Goal: Task Accomplishment & Management: Complete application form

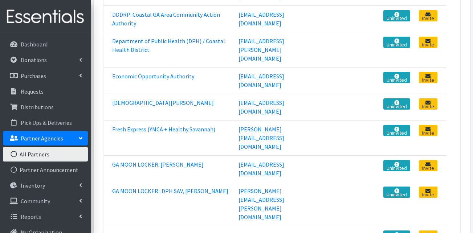
scroll to position [254, 0]
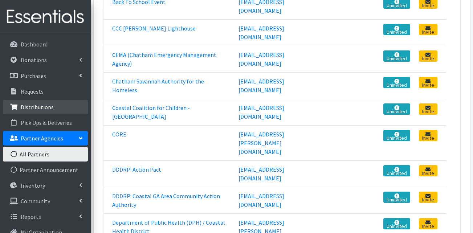
click at [24, 107] on p "Distributions" at bounding box center [37, 107] width 33 height 7
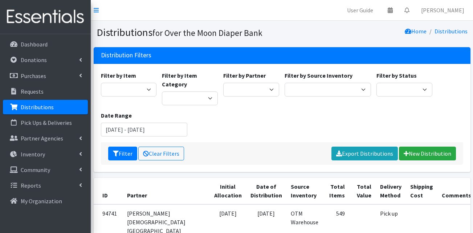
scroll to position [36, 0]
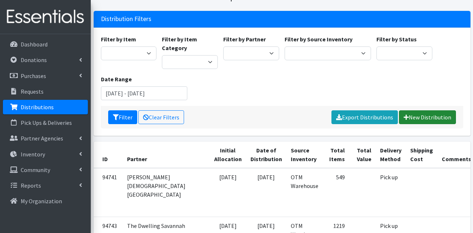
click at [436, 115] on link "New Distribution" at bounding box center [427, 117] width 57 height 14
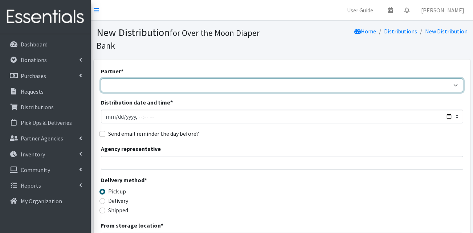
click at [166, 78] on select "AHJ Library System Amerigroup Back To School Event CCC Henderson Lighthouse CEM…" at bounding box center [282, 85] width 362 height 14
select select "8052"
click at [101, 78] on select "AHJ Library System Amerigroup Back To School Event CCC Henderson Lighthouse CEM…" at bounding box center [282, 85] width 362 height 14
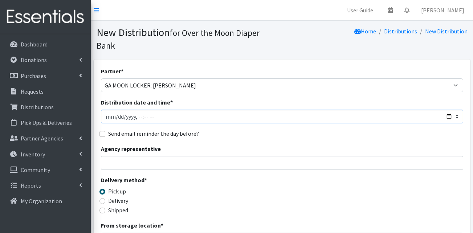
click at [108, 110] on input "Distribution date and time *" at bounding box center [282, 117] width 362 height 14
click at [450, 110] on input "Distribution date and time *" at bounding box center [282, 117] width 362 height 14
click at [147, 110] on input "Distribution date and time *" at bounding box center [282, 117] width 362 height 14
click at [145, 110] on input "Distribution date and time *" at bounding box center [282, 117] width 362 height 14
click at [153, 110] on input "Distribution date and time *" at bounding box center [282, 117] width 362 height 14
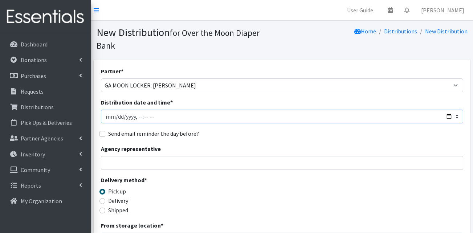
type input "2025-07-24T11:00"
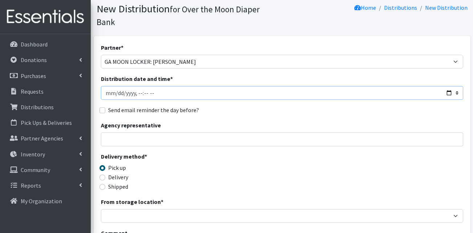
scroll to position [36, 0]
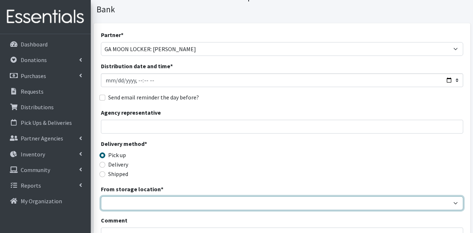
click at [163, 196] on select "OTM Warehouse" at bounding box center [282, 203] width 362 height 14
select select "385"
click at [101, 196] on select "OTM Warehouse" at bounding box center [282, 203] width 362 height 14
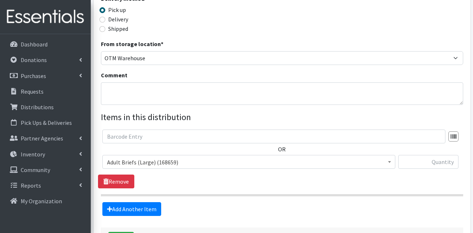
click at [135, 157] on span "Adult Briefs (Large) (168659)" at bounding box center [249, 162] width 284 height 10
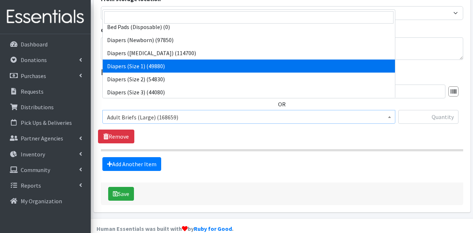
scroll to position [109, 0]
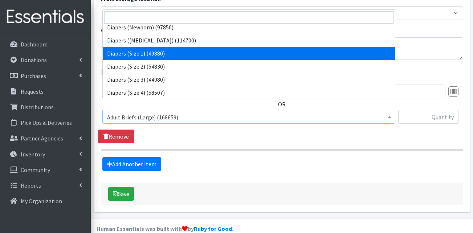
select select "13420"
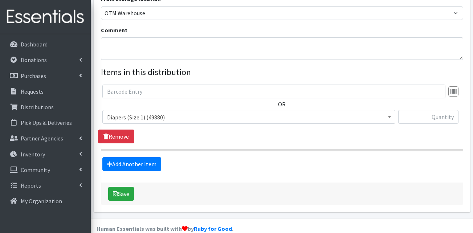
click at [415, 113] on div at bounding box center [428, 120] width 60 height 20
click at [412, 110] on input "text" at bounding box center [428, 117] width 60 height 14
type input "1200"
click at [124, 157] on link "Add Another Item" at bounding box center [131, 164] width 59 height 14
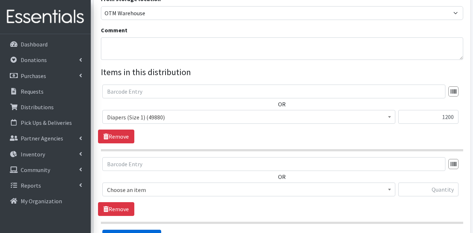
scroll to position [299, 0]
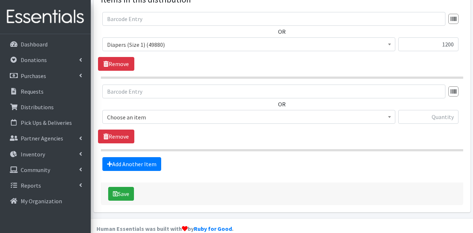
click at [150, 112] on span "Choose an item" at bounding box center [249, 117] width 284 height 10
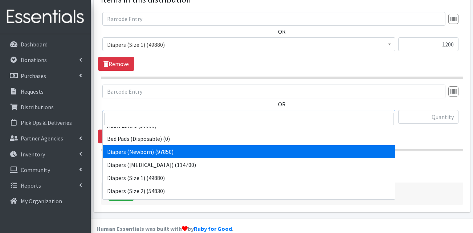
scroll to position [109, 0]
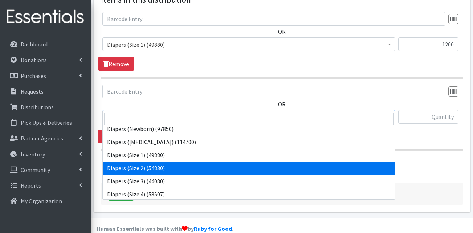
select select "13421"
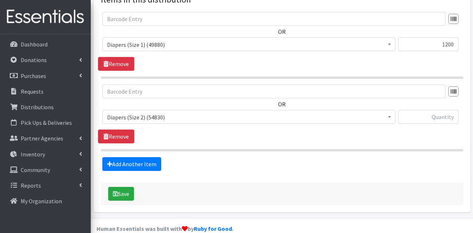
click at [441, 97] on div "OR Adult Briefs (Large) (168659) Adult Briefs (Medium) (109741) Adult Briefs (S…" at bounding box center [282, 107] width 368 height 45
click at [441, 110] on input "text" at bounding box center [428, 117] width 60 height 14
type input "200"
click at [139, 157] on link "Add Another Item" at bounding box center [131, 164] width 59 height 14
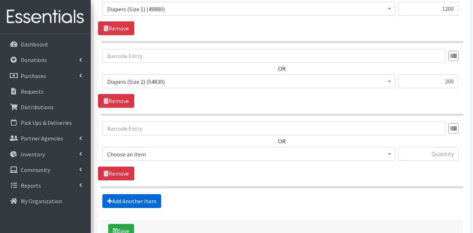
scroll to position [372, 0]
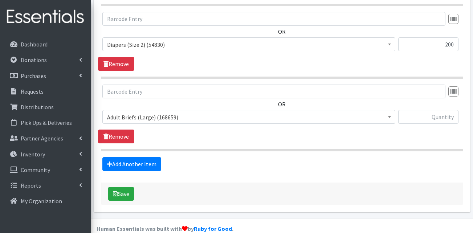
click at [144, 112] on span "Adult Briefs (Large) (168659)" at bounding box center [249, 117] width 284 height 10
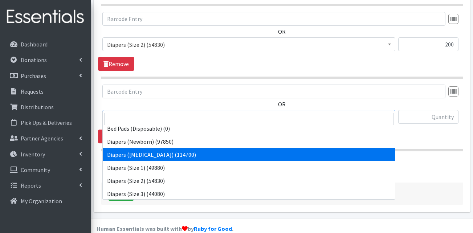
scroll to position [109, 0]
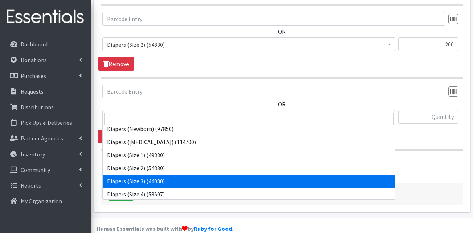
select select "13422"
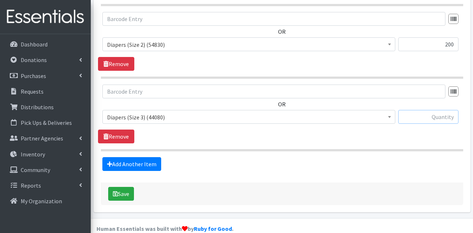
click at [446, 110] on input "text" at bounding box center [428, 117] width 60 height 14
type input "200"
click at [135, 157] on link "Add Another Item" at bounding box center [131, 164] width 59 height 14
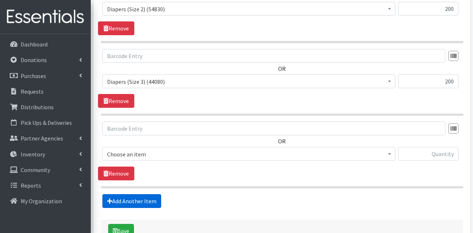
scroll to position [445, 0]
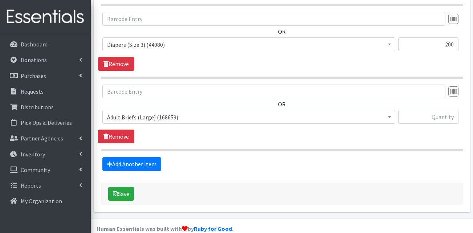
click at [144, 112] on span "Adult Briefs (Large) (168659)" at bounding box center [249, 117] width 284 height 10
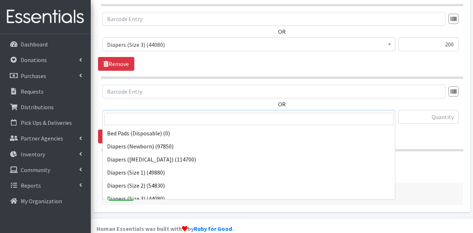
scroll to position [109, 0]
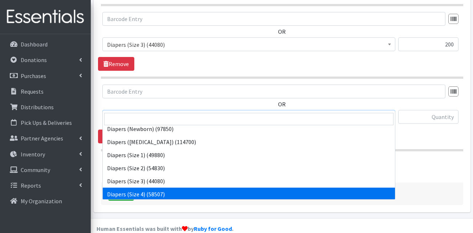
select select "13416"
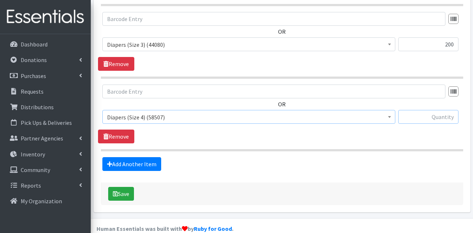
click at [431, 110] on input "text" at bounding box center [428, 117] width 60 height 14
type input "800"
click at [141, 157] on link "Add Another Item" at bounding box center [131, 164] width 59 height 14
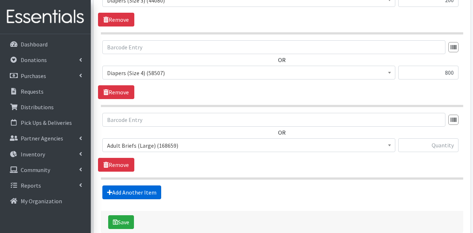
scroll to position [517, 0]
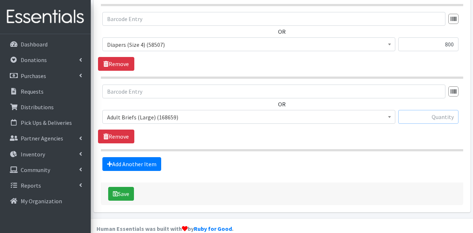
click at [447, 110] on input "text" at bounding box center [428, 117] width 60 height 14
type input "250"
click at [161, 112] on span "Adult Briefs (Large) (168659)" at bounding box center [249, 117] width 284 height 10
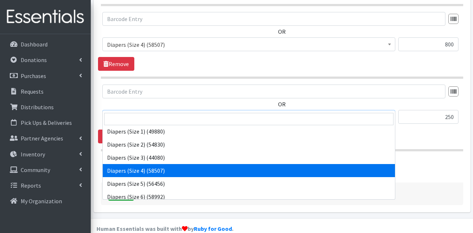
scroll to position [145, 0]
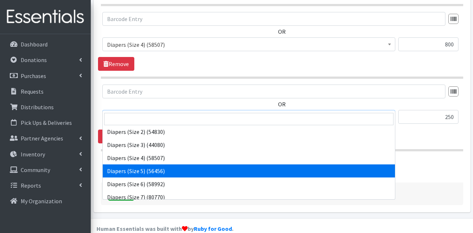
select select "13389"
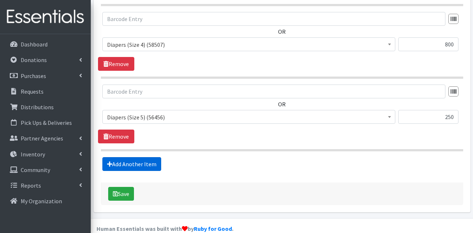
click at [132, 157] on link "Add Another Item" at bounding box center [131, 164] width 59 height 14
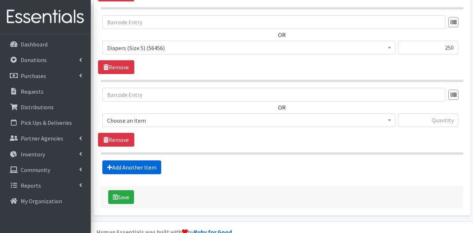
scroll to position [590, 0]
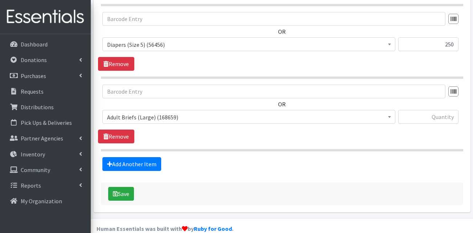
click at [137, 112] on span "Adult Briefs (Large) (168659)" at bounding box center [249, 117] width 284 height 10
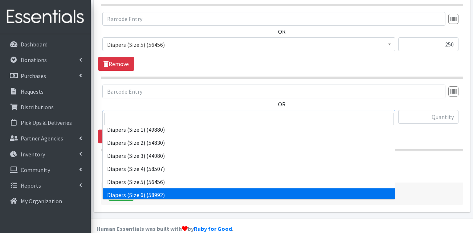
scroll to position [182, 0]
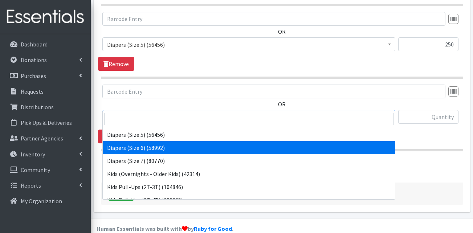
drag, startPoint x: 147, startPoint y: 148, endPoint x: 153, endPoint y: 147, distance: 5.1
select select "13390"
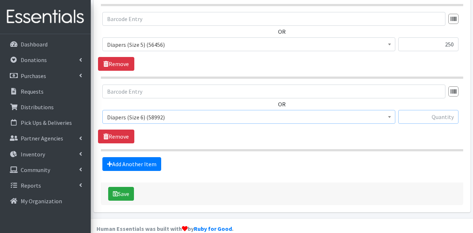
click at [434, 110] on input "text" at bounding box center [428, 117] width 60 height 14
type input "300"
click at [121, 157] on link "Add Another Item" at bounding box center [131, 164] width 59 height 14
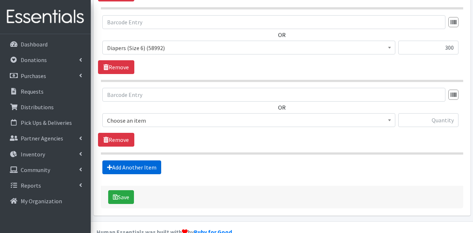
scroll to position [662, 0]
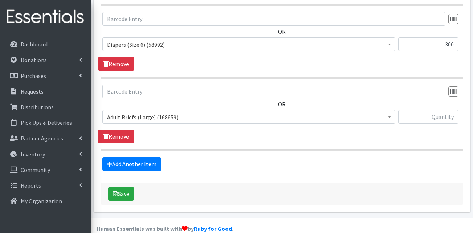
click at [154, 112] on span "Adult Briefs (Large) (168659)" at bounding box center [249, 117] width 284 height 10
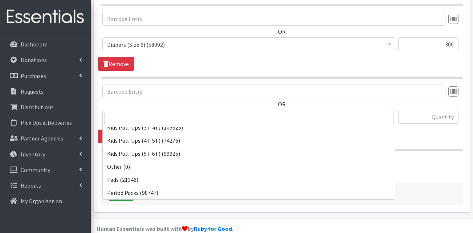
scroll to position [218, 0]
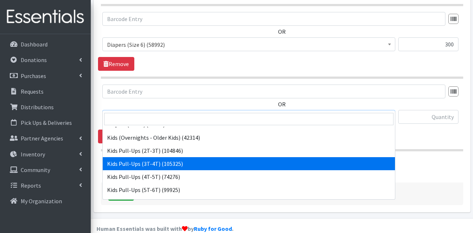
select select "13408"
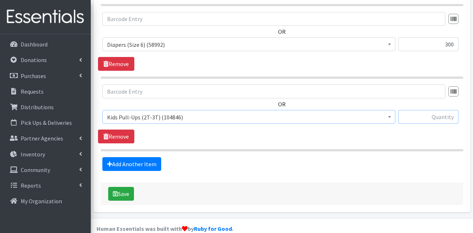
click at [426, 110] on input "text" at bounding box center [428, 117] width 60 height 14
type input "200"
click at [119, 157] on link "Add Another Item" at bounding box center [131, 164] width 59 height 14
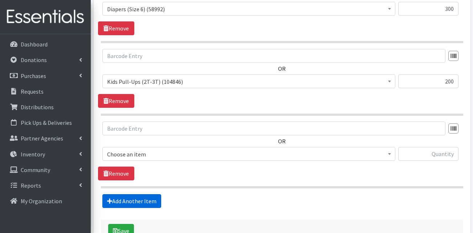
scroll to position [735, 0]
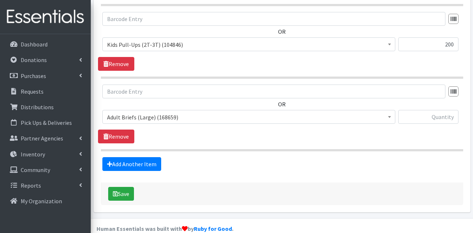
click at [135, 112] on span "Adult Briefs (Large) (168659)" at bounding box center [249, 117] width 284 height 10
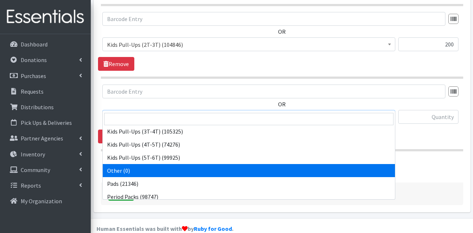
scroll to position [250, 0]
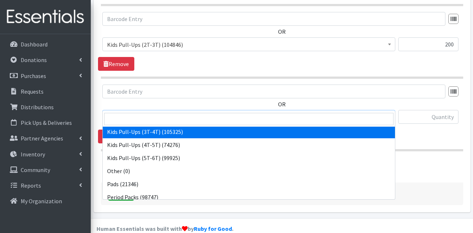
select select "13409"
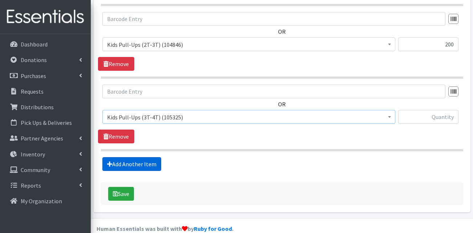
click at [149, 157] on link "Add Another Item" at bounding box center [131, 164] width 59 height 14
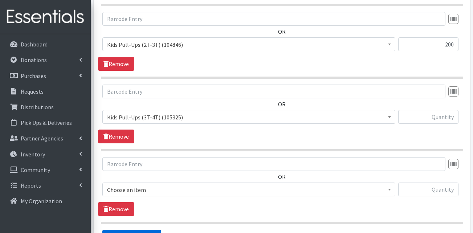
scroll to position [808, 0]
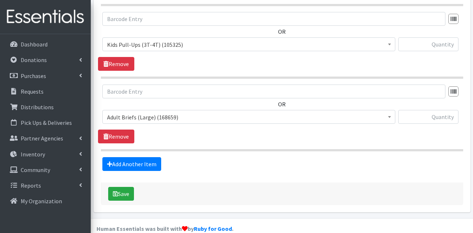
click at [154, 110] on span "Adult Briefs (Large) (168659)" at bounding box center [248, 117] width 293 height 14
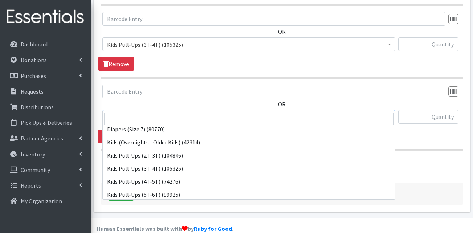
scroll to position [218, 0]
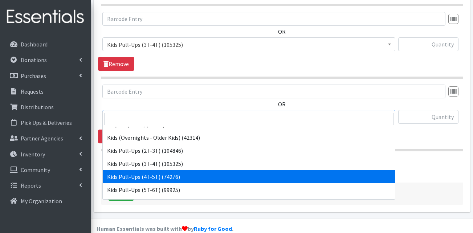
select select "13424"
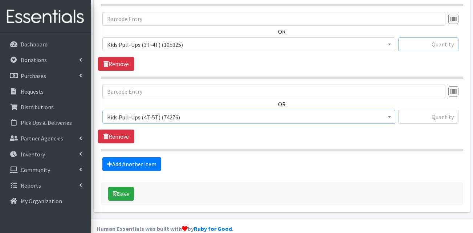
click at [435, 37] on input "text" at bounding box center [428, 44] width 60 height 14
type input "300"
click at [443, 110] on input "text" at bounding box center [428, 117] width 60 height 14
type input "200"
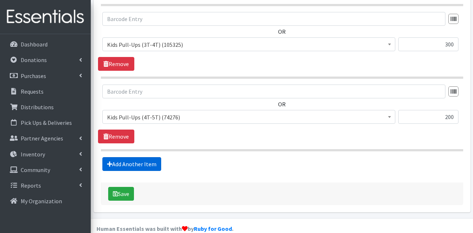
click at [130, 157] on link "Add Another Item" at bounding box center [131, 164] width 59 height 14
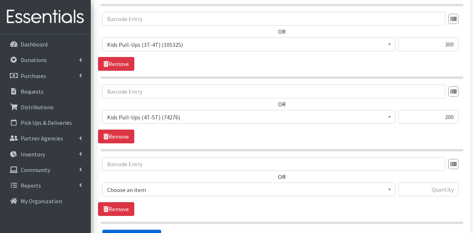
scroll to position [880, 0]
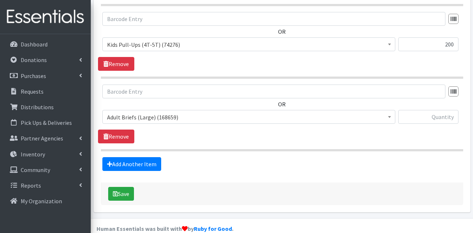
click at [158, 112] on span "Adult Briefs (Large) (168659)" at bounding box center [249, 117] width 284 height 10
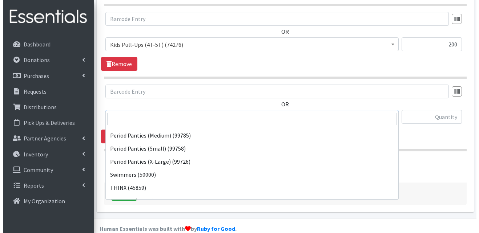
scroll to position [359, 0]
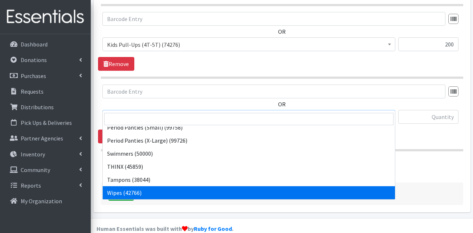
select select "13405"
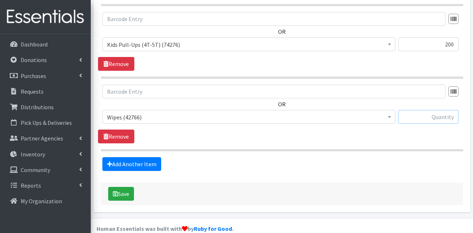
click at [412, 110] on input "text" at bounding box center [428, 117] width 60 height 14
type input "72"
click at [127, 187] on button "Save" at bounding box center [121, 194] width 26 height 14
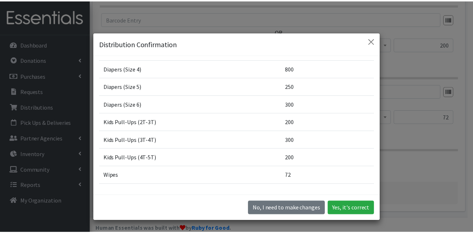
scroll to position [116, 0]
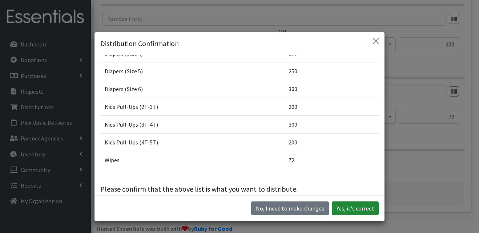
click at [348, 206] on button "Yes, it's correct" at bounding box center [355, 209] width 47 height 14
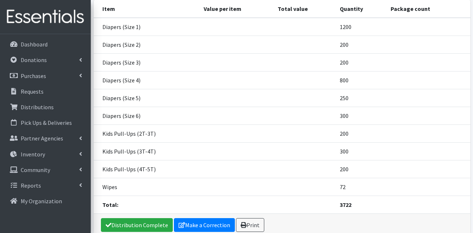
scroll to position [162, 0]
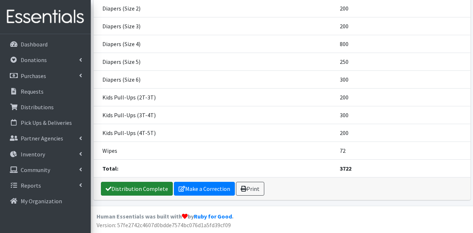
click at [137, 188] on link "Distribution Complete" at bounding box center [137, 189] width 72 height 14
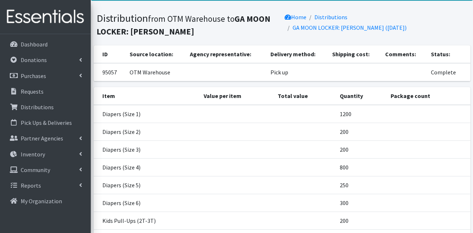
scroll to position [0, 0]
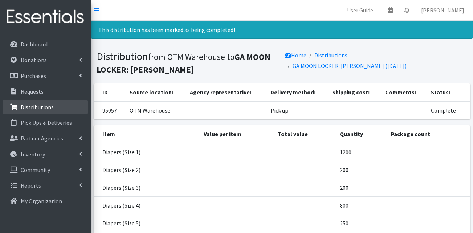
click at [43, 109] on p "Distributions" at bounding box center [37, 107] width 33 height 7
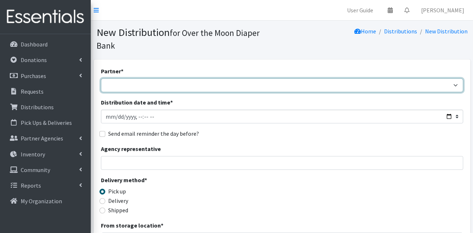
drag, startPoint x: 146, startPoint y: 72, endPoint x: 145, endPoint y: 77, distance: 5.1
click at [146, 78] on select "AHJ Library System Amerigroup Back To School Event CCC Henderson Lighthouse CEM…" at bounding box center [282, 85] width 362 height 14
select select "7312"
click at [101, 78] on select "AHJ Library System Amerigroup Back To School Event CCC Henderson Lighthouse CEM…" at bounding box center [282, 85] width 362 height 14
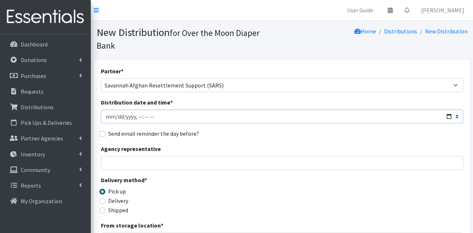
click at [119, 110] on input "Distribution date and time *" at bounding box center [282, 117] width 362 height 14
click at [117, 110] on input "Distribution date and time *" at bounding box center [282, 117] width 362 height 14
click at [145, 110] on input "Distribution date and time *" at bounding box center [282, 117] width 362 height 14
click at [155, 110] on input "Distribution date and time *" at bounding box center [282, 117] width 362 height 14
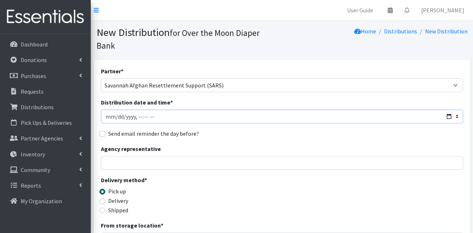
type input "2025-08-12T11:00"
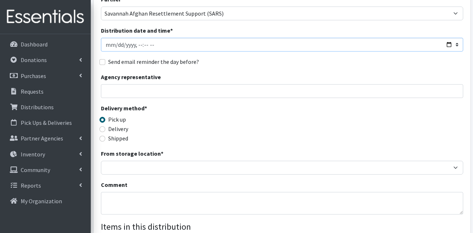
scroll to position [73, 0]
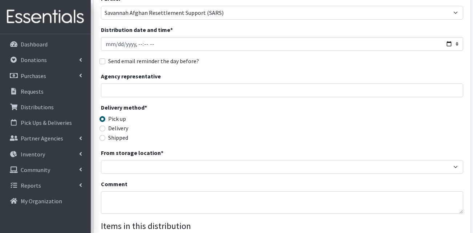
click at [149, 149] on div "From storage location * OTM Warehouse" at bounding box center [282, 161] width 362 height 25
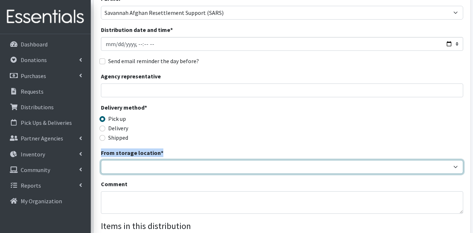
click at [144, 160] on select "OTM Warehouse" at bounding box center [282, 167] width 362 height 14
select select "385"
click at [101, 160] on select "OTM Warehouse" at bounding box center [282, 167] width 362 height 14
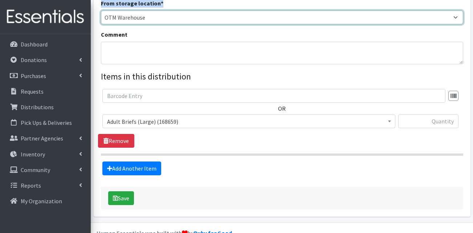
scroll to position [227, 0]
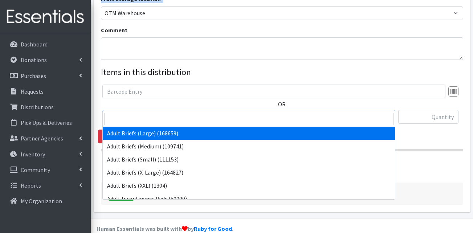
click at [169, 112] on span "Adult Briefs (Large) (168659)" at bounding box center [249, 117] width 284 height 10
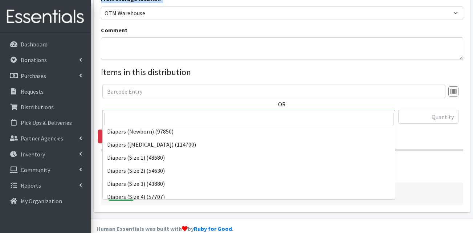
scroll to position [109, 0]
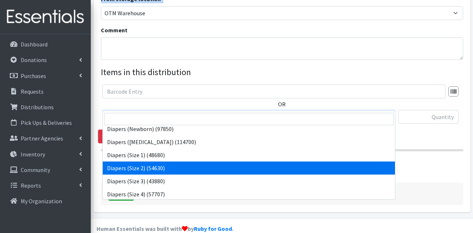
select select "13421"
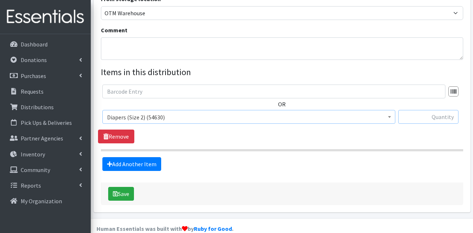
click at [427, 110] on input "text" at bounding box center [428, 117] width 60 height 14
type input "200"
click at [138, 158] on link "Add Another Item" at bounding box center [131, 164] width 59 height 14
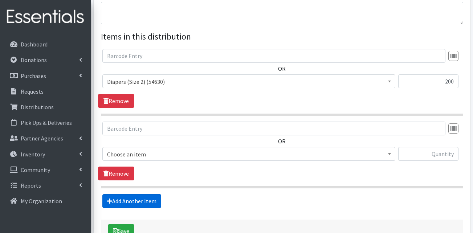
scroll to position [299, 0]
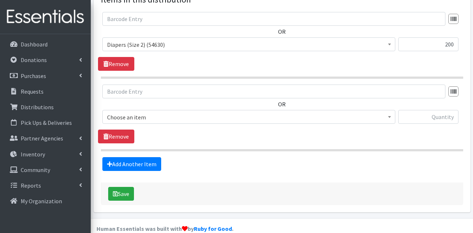
click at [158, 112] on span "Choose an item" at bounding box center [249, 117] width 284 height 10
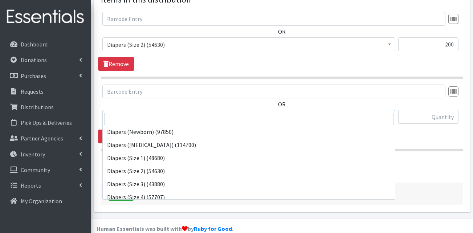
scroll to position [109, 0]
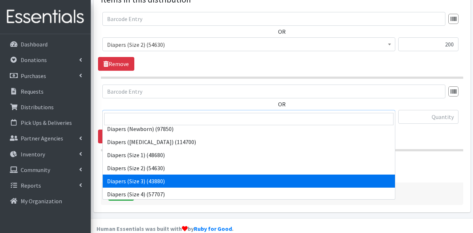
select select "13422"
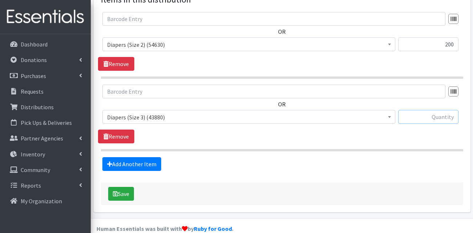
click at [423, 110] on input "text" at bounding box center [428, 117] width 60 height 14
type input "200"
click at [149, 157] on link "Add Another Item" at bounding box center [131, 164] width 59 height 14
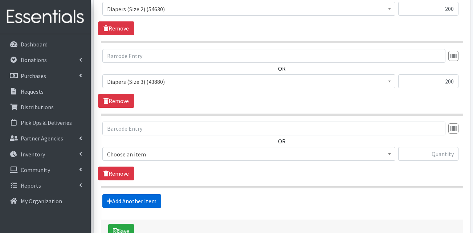
scroll to position [372, 0]
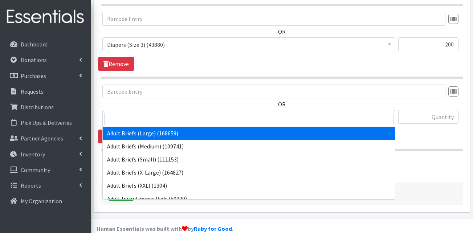
click at [156, 112] on span "Adult Briefs (Large) (168659)" at bounding box center [249, 117] width 284 height 10
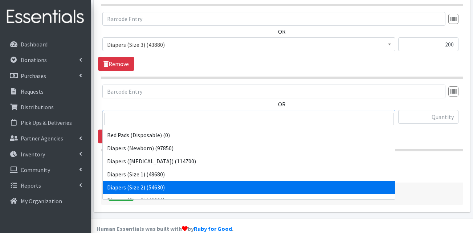
scroll to position [109, 0]
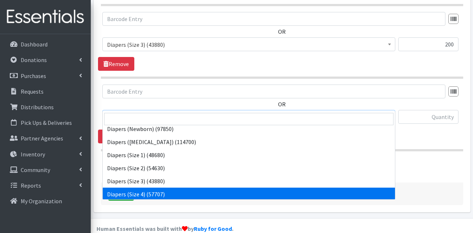
select select "13416"
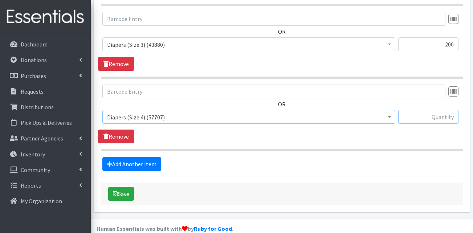
click at [419, 110] on input "text" at bounding box center [428, 117] width 60 height 14
type input "200"
click at [133, 157] on link "Add Another Item" at bounding box center [131, 164] width 59 height 14
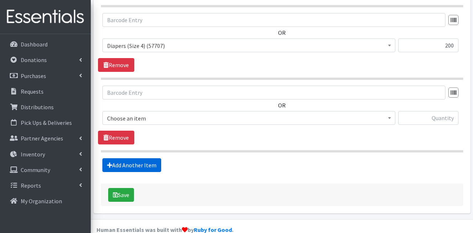
scroll to position [445, 0]
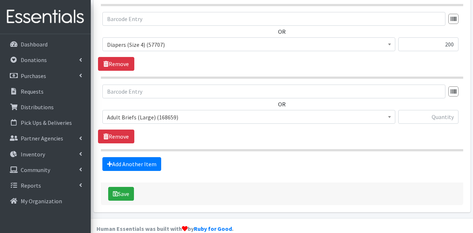
click at [153, 97] on div "OR Adult Briefs (Large) (168659) Adult Briefs (Medium) (109741) Adult Briefs (S…" at bounding box center [282, 107] width 368 height 45
click at [155, 112] on span "Adult Briefs (Large) (168659)" at bounding box center [249, 117] width 284 height 10
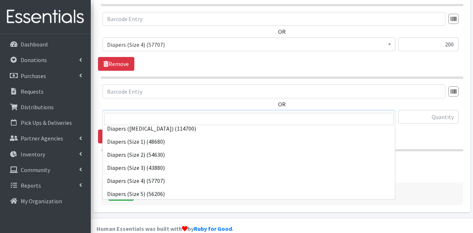
scroll to position [145, 0]
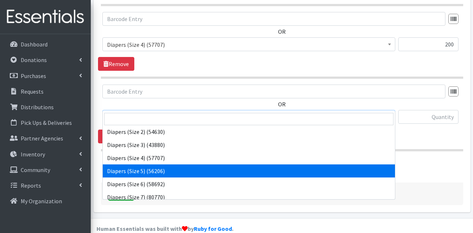
drag, startPoint x: 159, startPoint y: 173, endPoint x: 224, endPoint y: 146, distance: 69.7
select select "13389"
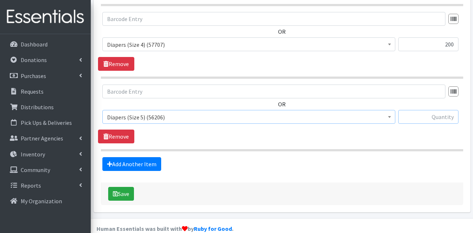
click at [427, 110] on input "text" at bounding box center [428, 117] width 60 height 14
type input "200"
click at [149, 158] on link "Add Another Item" at bounding box center [131, 164] width 59 height 14
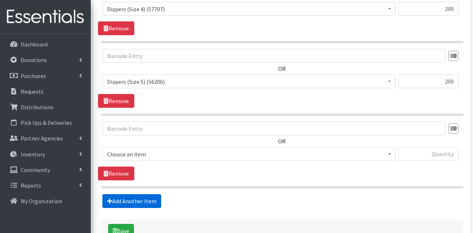
scroll to position [517, 0]
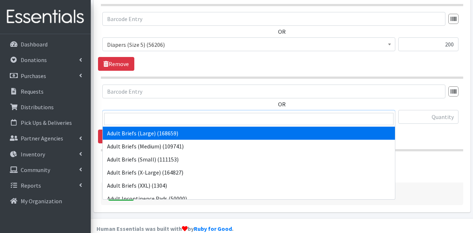
click at [146, 112] on span "Adult Briefs (Large) (168659)" at bounding box center [249, 117] width 284 height 10
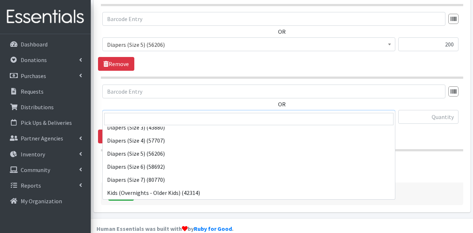
scroll to position [182, 0]
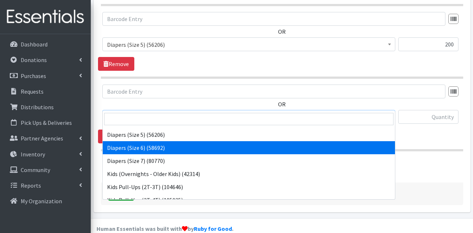
select select "13390"
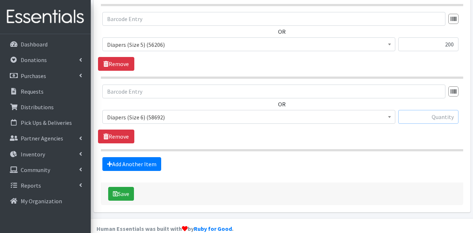
click at [438, 110] on input "text" at bounding box center [428, 117] width 60 height 14
type input "200"
click at [145, 157] on link "Add Another Item" at bounding box center [131, 164] width 59 height 14
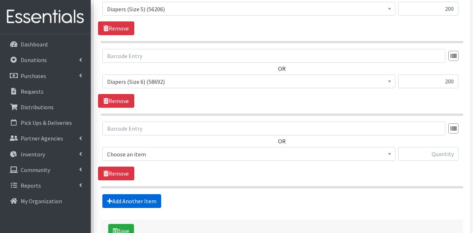
scroll to position [590, 0]
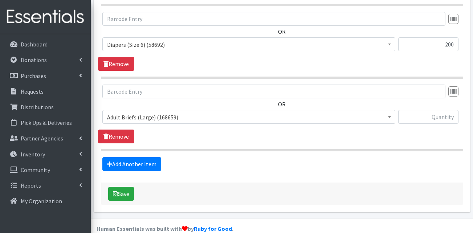
click at [165, 112] on span "Adult Briefs (Large) (168659)" at bounding box center [249, 117] width 284 height 10
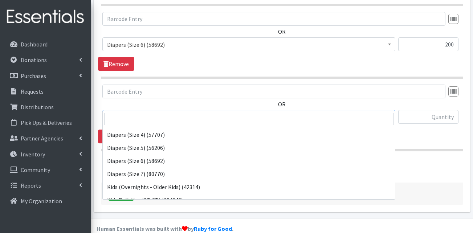
scroll to position [182, 0]
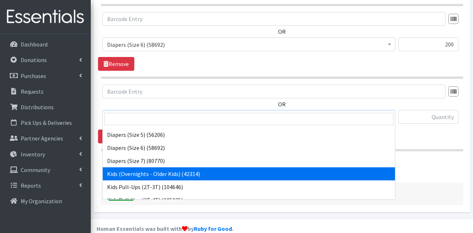
select select "13423"
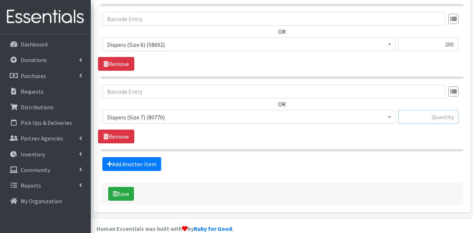
click at [416, 110] on input "text" at bounding box center [428, 117] width 60 height 14
type input "100"
click at [121, 157] on link "Add Another Item" at bounding box center [131, 164] width 59 height 14
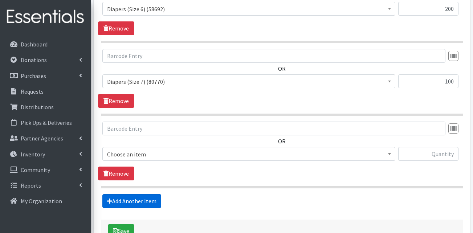
scroll to position [662, 0]
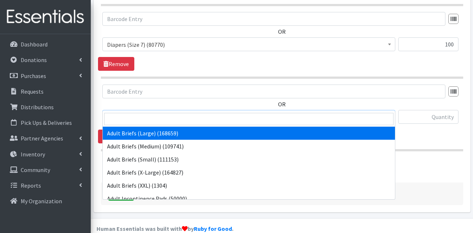
click at [170, 112] on span "Adult Briefs (Large) (168659)" at bounding box center [249, 117] width 284 height 10
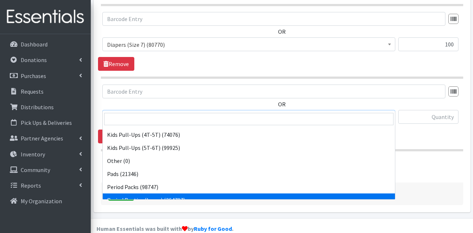
scroll to position [218, 0]
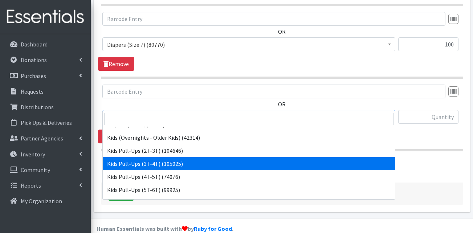
select select "13409"
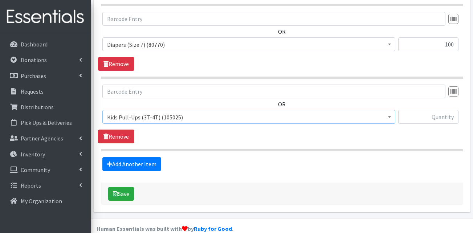
click at [448, 111] on div at bounding box center [428, 120] width 60 height 20
click at [447, 110] on input "text" at bounding box center [428, 117] width 60 height 14
type input "100"
click at [125, 157] on link "Add Another Item" at bounding box center [131, 164] width 59 height 14
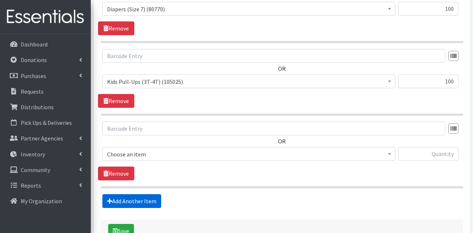
scroll to position [735, 0]
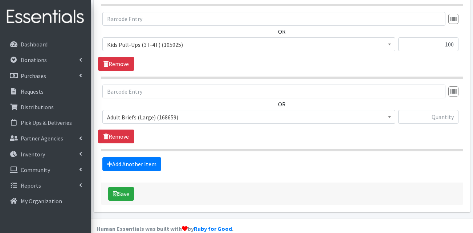
click at [143, 112] on span "Adult Briefs (Large) (168659)" at bounding box center [249, 117] width 284 height 10
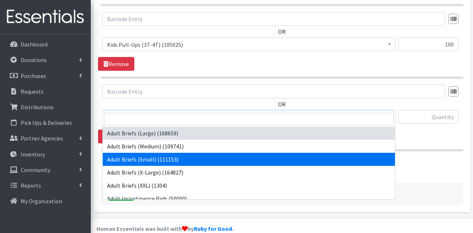
select select "13412"
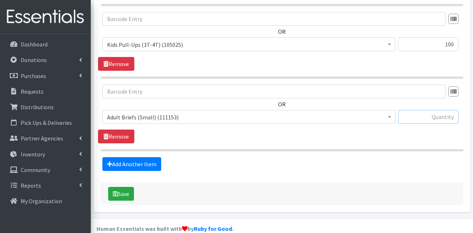
click at [455, 110] on input "text" at bounding box center [428, 117] width 60 height 14
type input "2"
type input "3"
click at [131, 157] on link "Add Another Item" at bounding box center [131, 164] width 59 height 14
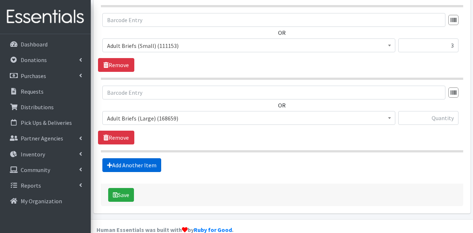
scroll to position [808, 0]
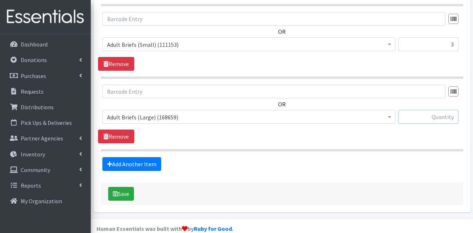
click at [429, 110] on input "text" at bounding box center [428, 117] width 60 height 14
type input "10"
click at [130, 157] on link "Add Another Item" at bounding box center [131, 164] width 59 height 14
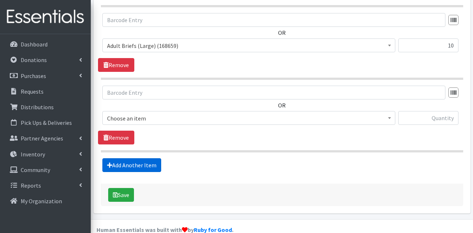
scroll to position [880, 0]
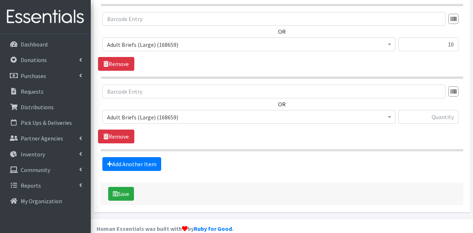
click at [145, 112] on span "Adult Briefs (Large) (168659)" at bounding box center [249, 117] width 284 height 10
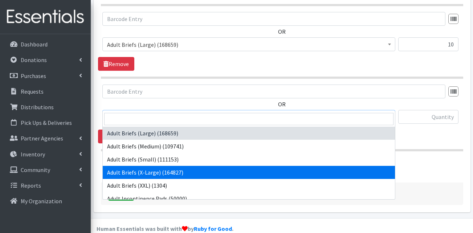
select select "15292"
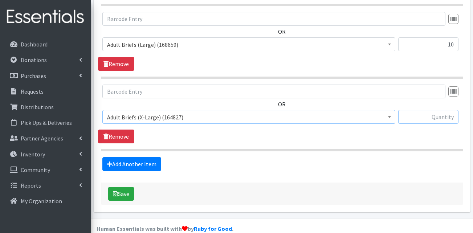
click at [426, 110] on input "text" at bounding box center [428, 117] width 60 height 14
type input "4"
click at [148, 157] on link "Add Another Item" at bounding box center [131, 164] width 59 height 14
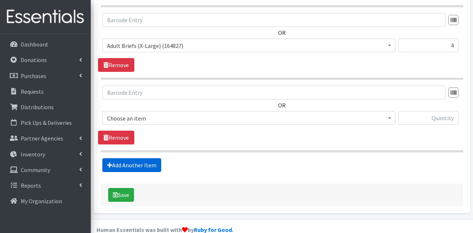
scroll to position [953, 0]
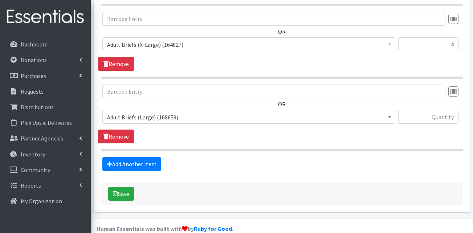
click at [146, 112] on span "Adult Briefs (Large) (168659)" at bounding box center [249, 117] width 284 height 10
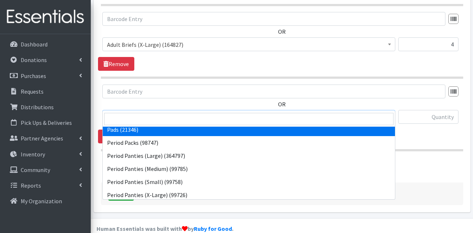
scroll to position [359, 0]
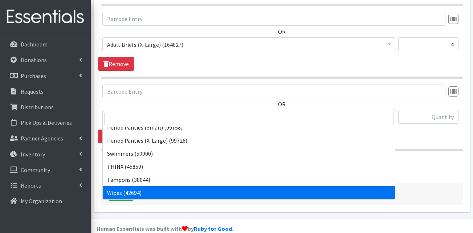
select select "13405"
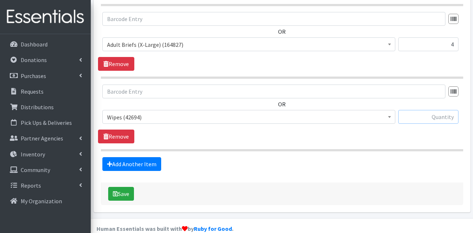
click at [427, 110] on input "text" at bounding box center [428, 117] width 60 height 14
type input "120"
click at [136, 157] on link "Add Another Item" at bounding box center [131, 164] width 59 height 14
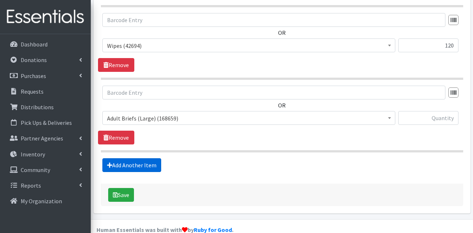
scroll to position [1026, 0]
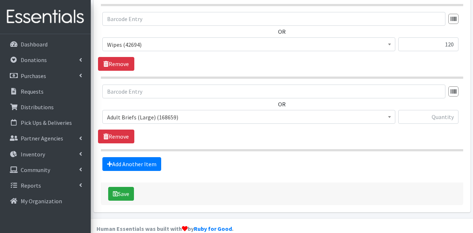
click at [145, 112] on span "Adult Briefs (Large) (168659)" at bounding box center [249, 117] width 284 height 10
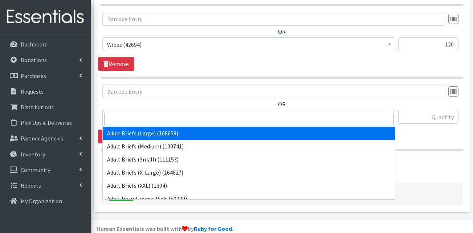
click at [143, 123] on input "search" at bounding box center [248, 119] width 289 height 12
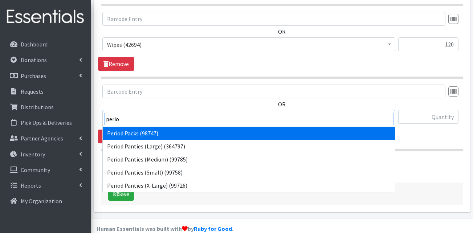
type input "perio"
select select "15291"
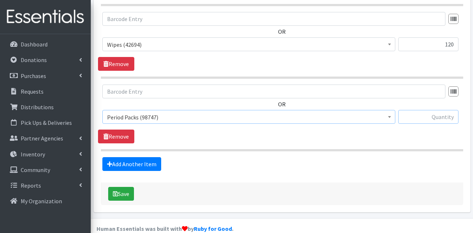
click at [426, 110] on input "text" at bounding box center [428, 117] width 60 height 14
type input "25"
click at [151, 157] on link "Add Another Item" at bounding box center [131, 164] width 59 height 14
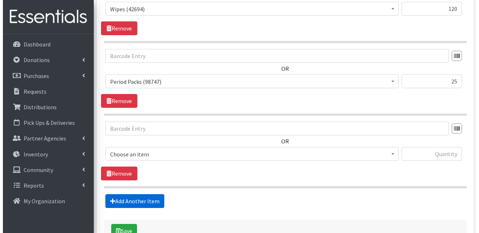
scroll to position [1098, 0]
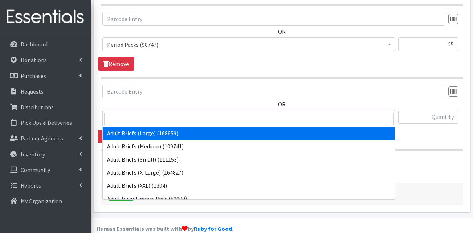
click at [152, 112] on span "Adult Briefs (Large) (168659)" at bounding box center [249, 117] width 284 height 10
click at [143, 115] on input "search" at bounding box center [248, 119] width 289 height 12
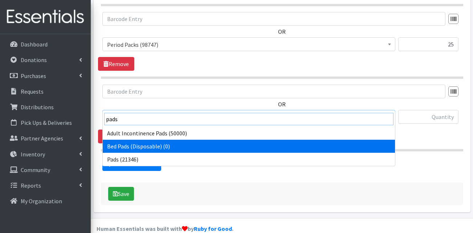
type input "pads"
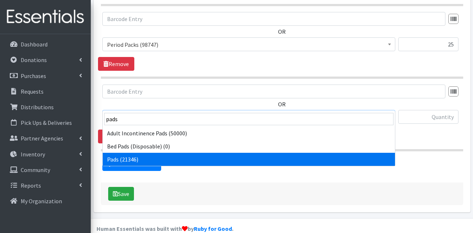
select select "13402"
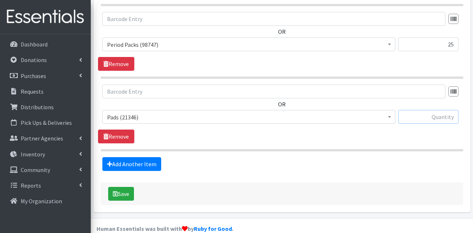
click at [442, 110] on input "text" at bounding box center [428, 117] width 60 height 14
type input "20"
click at [127, 187] on button "Save" at bounding box center [121, 194] width 26 height 14
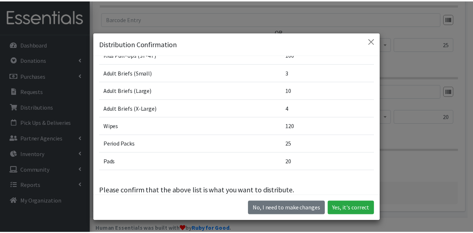
scroll to position [180, 0]
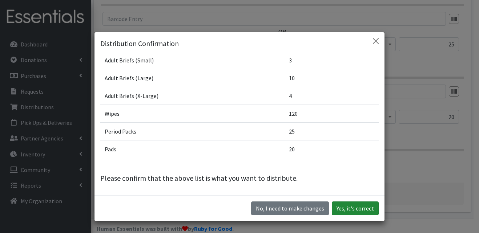
click at [353, 210] on button "Yes, it's correct" at bounding box center [355, 209] width 47 height 14
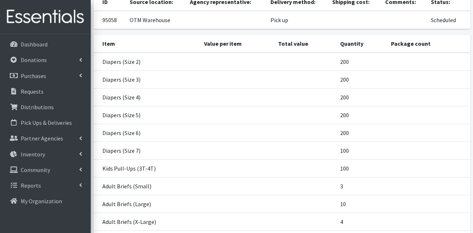
scroll to position [215, 0]
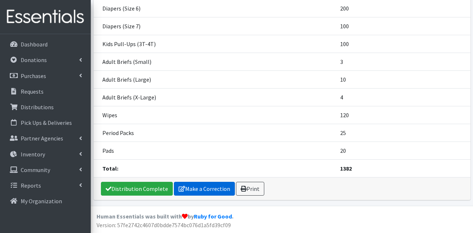
click at [190, 188] on link "Make a Correction" at bounding box center [204, 189] width 61 height 14
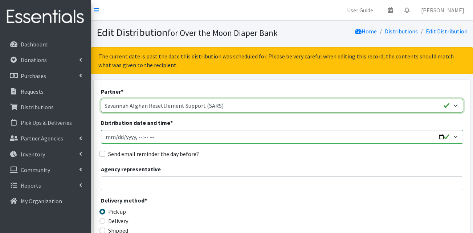
click at [137, 104] on select "AHJ Library System Amerigroup Back To School Event CCC Henderson Lighthouse CEM…" at bounding box center [282, 106] width 362 height 14
select select "5229"
click at [101, 99] on select "AHJ Library System Amerigroup Back To School Event CCC Henderson Lighthouse CEM…" at bounding box center [282, 106] width 362 height 14
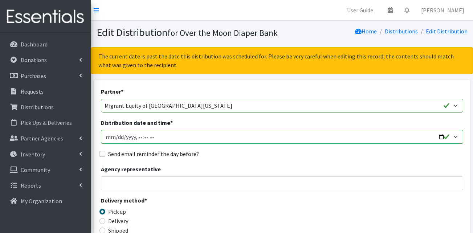
click at [117, 138] on input "Distribution date and time *" at bounding box center [282, 137] width 362 height 14
click at [135, 138] on input "Distribution date and time *" at bounding box center [282, 137] width 362 height 14
type input "[DATE]T10:00"
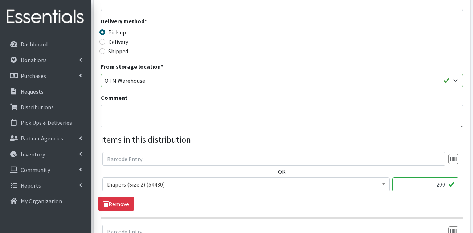
scroll to position [218, 0]
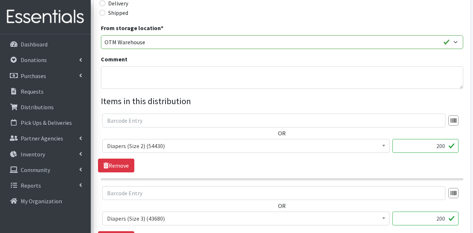
click at [162, 146] on span "Diapers (Size 2) (54430)" at bounding box center [246, 146] width 278 height 10
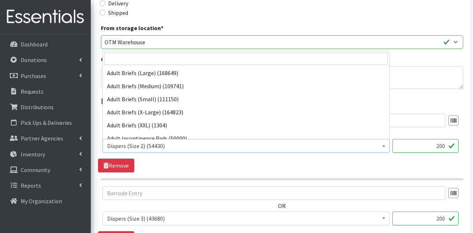
scroll to position [118, 0]
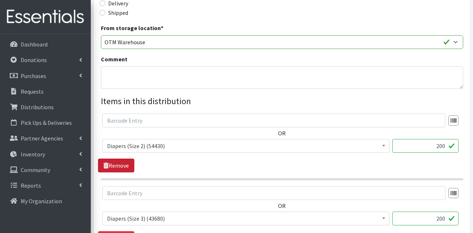
click at [119, 165] on link "Remove" at bounding box center [116, 166] width 36 height 14
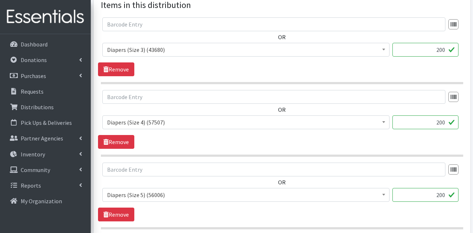
scroll to position [327, 0]
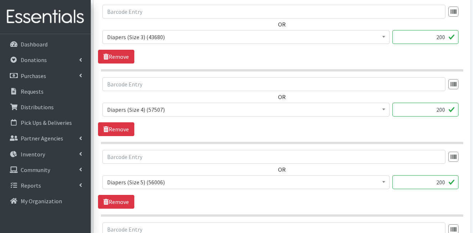
drag, startPoint x: 427, startPoint y: 183, endPoint x: 459, endPoint y: 185, distance: 32.0
click at [459, 185] on div "Adult Briefs (Large) (168649) Adult Briefs (Medium) (109741) Adult Briefs (Smal…" at bounding box center [281, 185] width 359 height 20
type input "6"
type input "500"
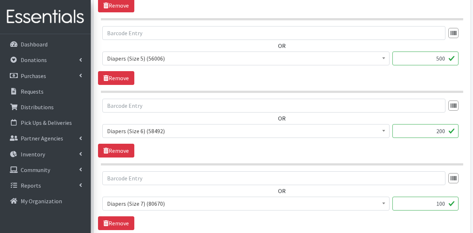
scroll to position [472, 0]
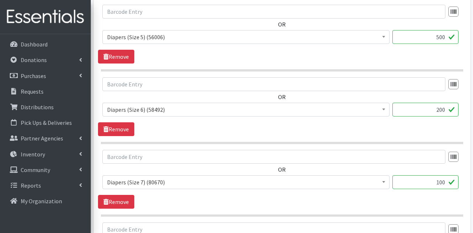
drag, startPoint x: 445, startPoint y: 111, endPoint x: 454, endPoint y: 110, distance: 9.1
click at [454, 110] on input "200" at bounding box center [426, 110] width 66 height 14
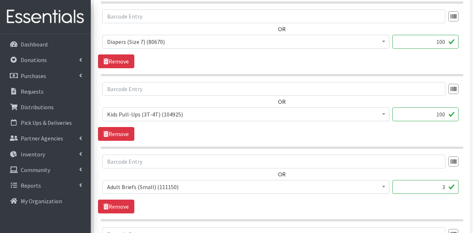
scroll to position [654, 0]
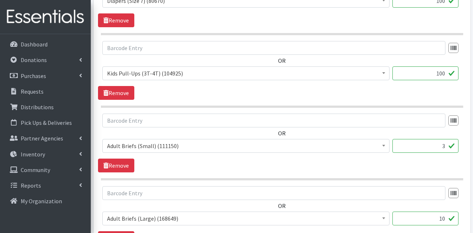
type input "1000"
click at [123, 167] on link "Remove" at bounding box center [116, 166] width 36 height 14
drag, startPoint x: 436, startPoint y: 146, endPoint x: 465, endPoint y: 145, distance: 28.7
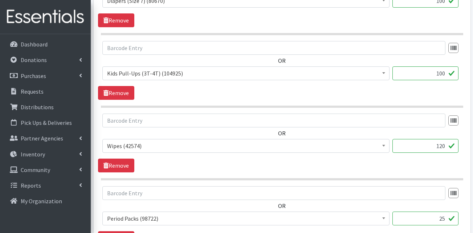
click at [465, 145] on div "OR Adult Briefs (Large) (168649) Adult Briefs (Medium) (109741) Adult Briefs (S…" at bounding box center [282, 136] width 368 height 45
type input "72"
click at [179, 179] on hr at bounding box center [282, 179] width 362 height 2
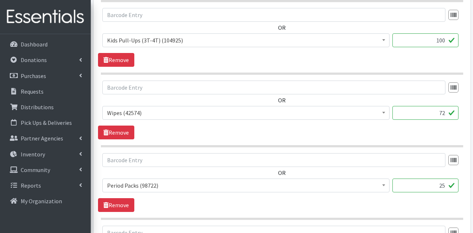
scroll to position [726, 0]
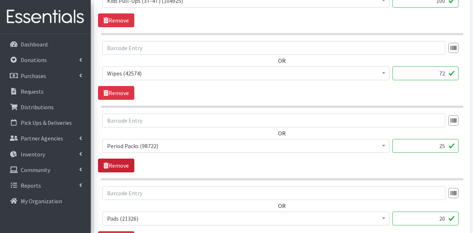
click at [105, 167] on icon at bounding box center [106, 166] width 5 height 6
click at [123, 166] on link "Remove" at bounding box center [116, 166] width 36 height 14
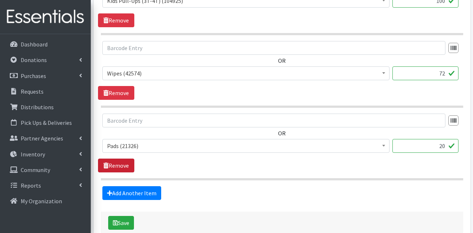
click at [123, 167] on link "Remove" at bounding box center [116, 166] width 36 height 14
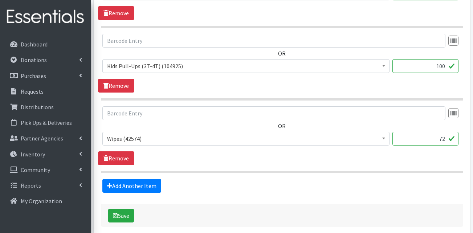
scroll to position [695, 0]
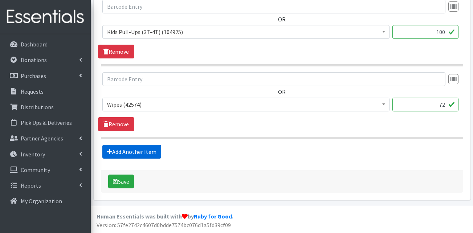
click at [147, 155] on link "Add Another Item" at bounding box center [131, 152] width 59 height 14
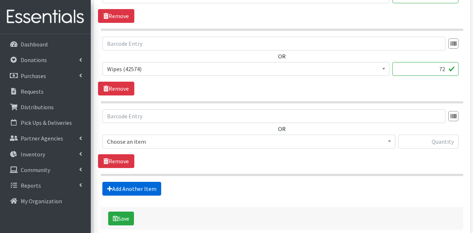
scroll to position [768, 0]
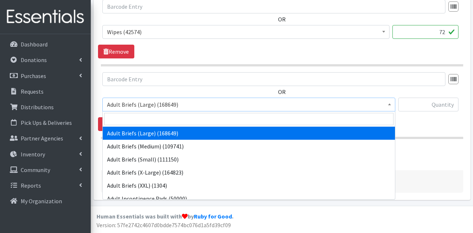
click at [150, 110] on span "Adult Briefs (Large) (168649)" at bounding box center [249, 105] width 284 height 10
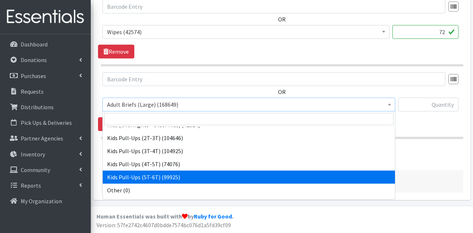
scroll to position [218, 0]
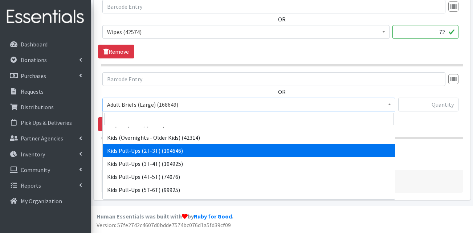
select select "13408"
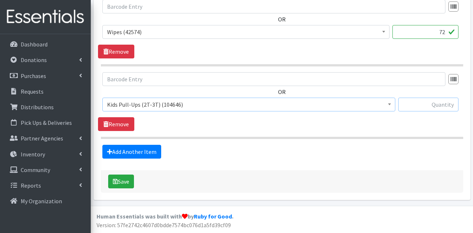
click at [441, 102] on input "text" at bounding box center [428, 105] width 60 height 14
type input "100"
click at [336, 192] on div "Save" at bounding box center [282, 181] width 362 height 23
click at [115, 185] on button "Save" at bounding box center [121, 182] width 26 height 14
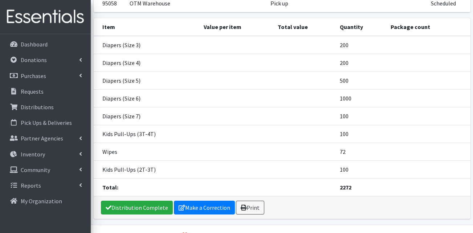
scroll to position [126, 0]
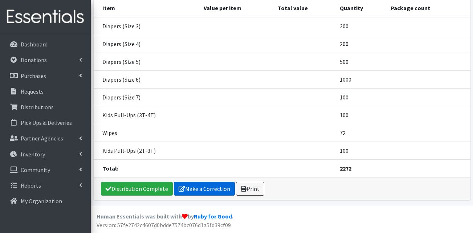
click at [185, 191] on link "Make a Correction" at bounding box center [204, 189] width 61 height 14
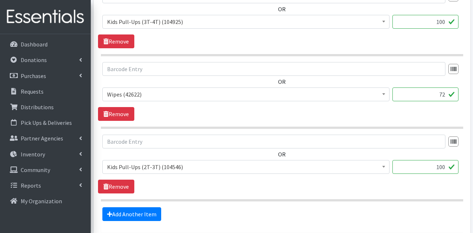
scroll to position [768, 0]
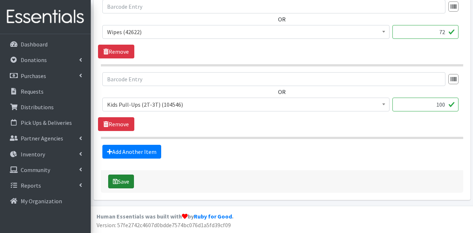
click at [125, 182] on button "Save" at bounding box center [121, 182] width 26 height 14
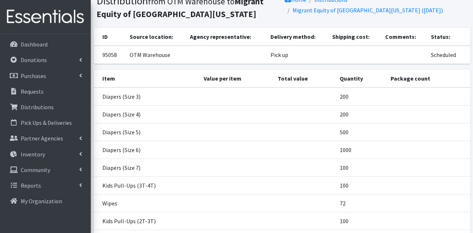
scroll to position [126, 0]
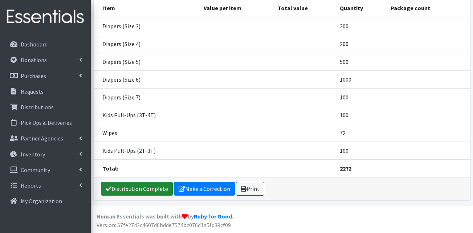
click at [130, 187] on link "Distribution Complete" at bounding box center [137, 189] width 72 height 14
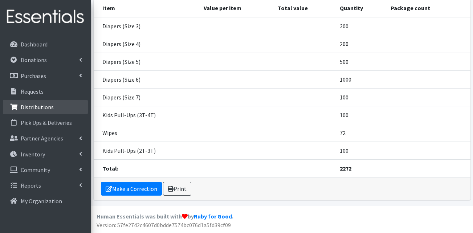
click at [43, 108] on p "Distributions" at bounding box center [37, 107] width 33 height 7
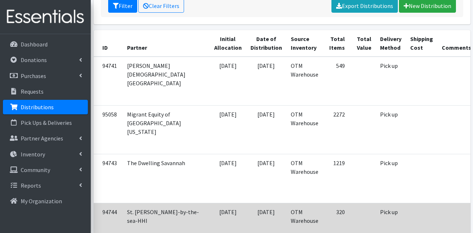
scroll to position [145, 0]
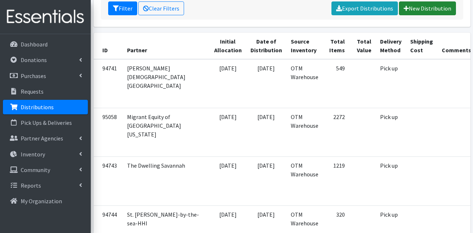
click at [424, 5] on link "New Distribution" at bounding box center [427, 8] width 57 height 14
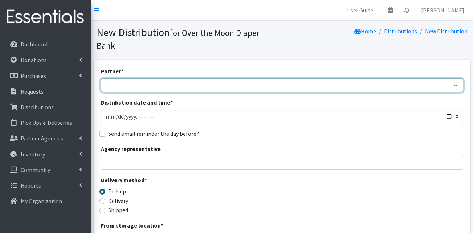
click at [248, 78] on select "AHJ Library System Amerigroup Back To School Event CCC [PERSON_NAME] Lighthouse…" at bounding box center [282, 85] width 362 height 14
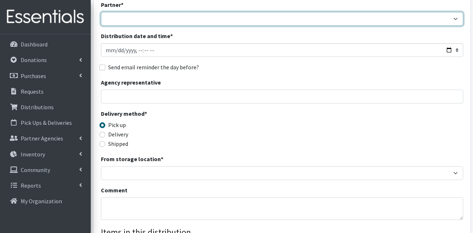
scroll to position [73, 0]
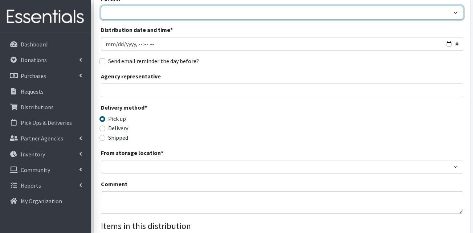
click at [169, 6] on select "AHJ Library System Amerigroup Back To School Event CCC [PERSON_NAME] Lighthouse…" at bounding box center [282, 13] width 362 height 14
select select "7315"
click at [101, 6] on select "AHJ Library System Amerigroup Back To School Event CCC [PERSON_NAME] Lighthouse…" at bounding box center [282, 13] width 362 height 14
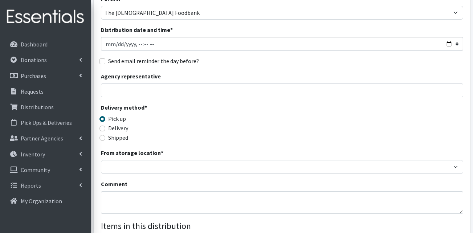
click at [180, 131] on span "Delivery method * Pick up Delivery Shipped" at bounding box center [146, 125] width 91 height 45
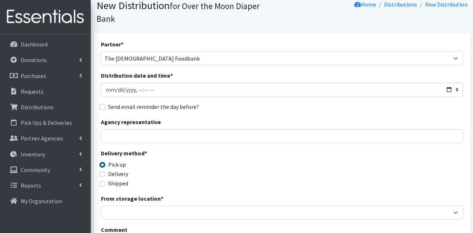
scroll to position [0, 0]
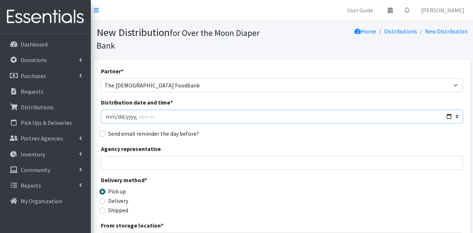
click at [118, 110] on input "Distribution date and time *" at bounding box center [282, 117] width 362 height 14
click at [145, 110] on input "Distribution date and time *" at bounding box center [282, 117] width 362 height 14
type input "[DATE]T11:00"
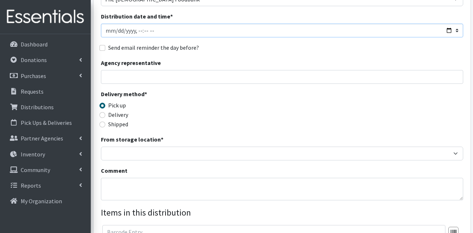
scroll to position [109, 0]
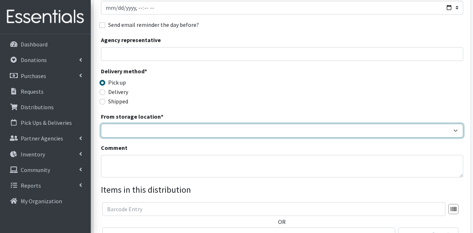
click at [145, 125] on select "OTM Warehouse" at bounding box center [282, 131] width 362 height 14
select select "385"
click at [101, 124] on select "OTM Warehouse" at bounding box center [282, 131] width 362 height 14
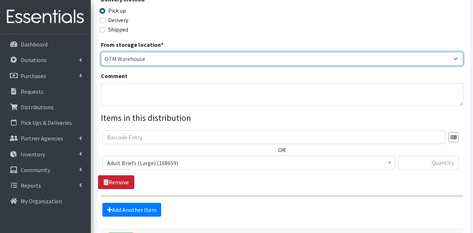
scroll to position [182, 0]
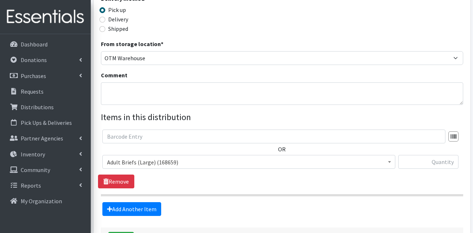
click at [146, 157] on span "Adult Briefs (Large) (168659)" at bounding box center [249, 162] width 284 height 10
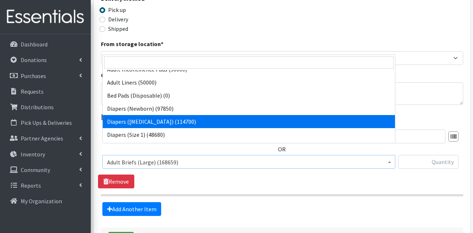
scroll to position [109, 0]
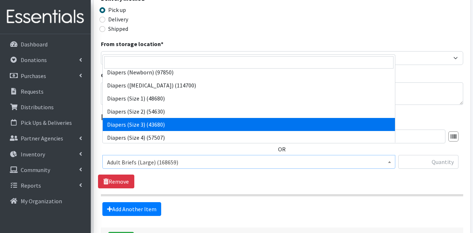
select select "13422"
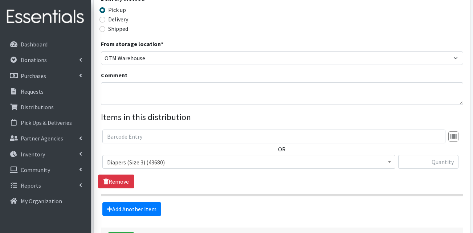
drag, startPoint x: 293, startPoint y: 167, endPoint x: 423, endPoint y: 154, distance: 130.3
click at [294, 167] on div "OR Adult Briefs (Large) (168659) Adult Briefs (Medium) (109741) Adult Briefs (S…" at bounding box center [282, 159] width 368 height 59
click at [424, 155] on input "text" at bounding box center [428, 162] width 60 height 14
type input "600"
click at [137, 202] on link "Add Another Item" at bounding box center [131, 209] width 59 height 14
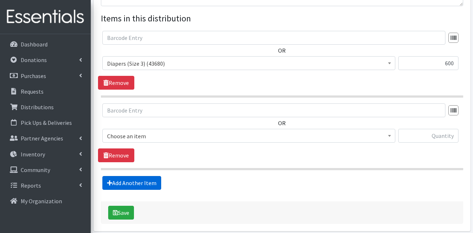
scroll to position [299, 0]
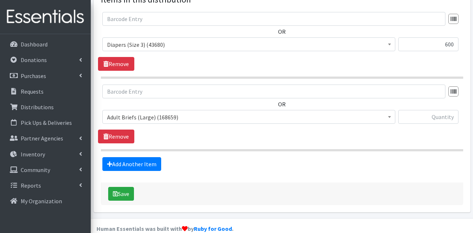
click at [157, 112] on span "Adult Briefs (Large) (168659)" at bounding box center [249, 117] width 284 height 10
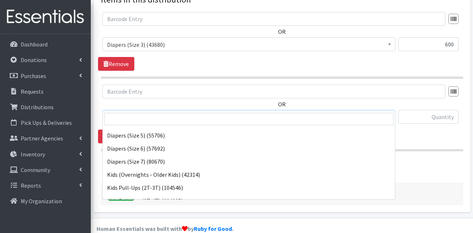
scroll to position [182, 0]
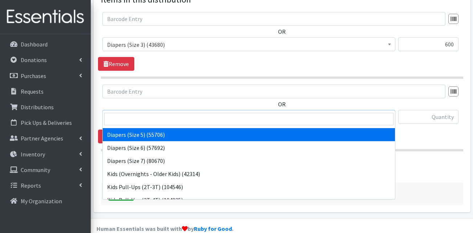
select select "13389"
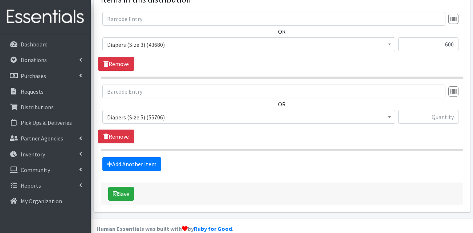
click at [427, 110] on input "text" at bounding box center [428, 117] width 60 height 14
type input "1300"
click at [153, 157] on link "Add Another Item" at bounding box center [131, 164] width 59 height 14
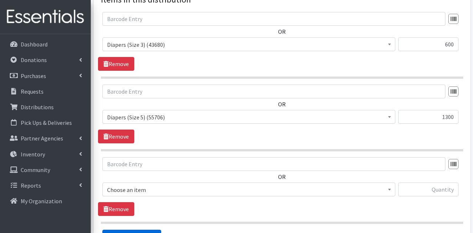
scroll to position [372, 0]
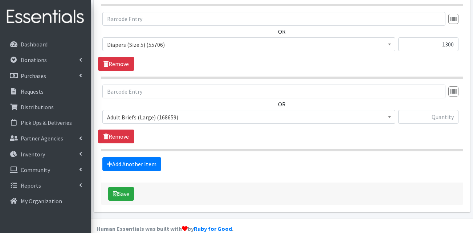
click at [150, 112] on span "Adult Briefs (Large) (168659)" at bounding box center [249, 117] width 284 height 10
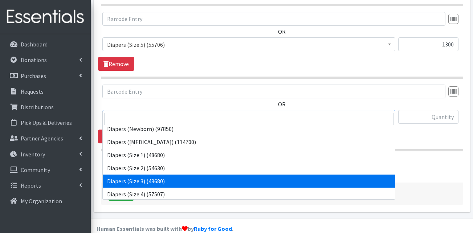
scroll to position [145, 0]
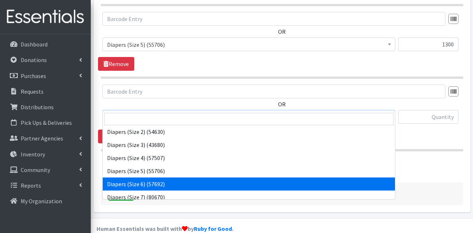
select select "13390"
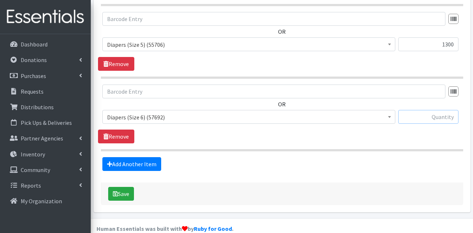
click at [426, 110] on input "text" at bounding box center [428, 117] width 60 height 14
type input "1000"
click at [378, 157] on div "Add Another Item" at bounding box center [282, 164] width 368 height 14
click at [157, 157] on link "Add Another Item" at bounding box center [131, 164] width 59 height 14
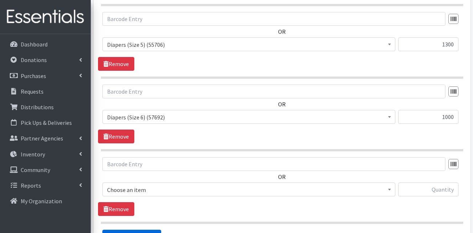
scroll to position [445, 0]
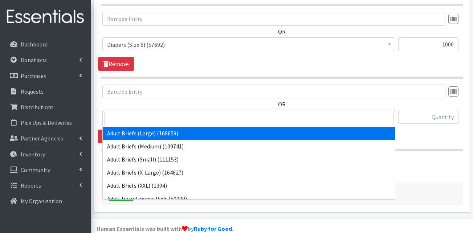
click at [169, 112] on span "Adult Briefs (Large) (168659)" at bounding box center [249, 117] width 284 height 10
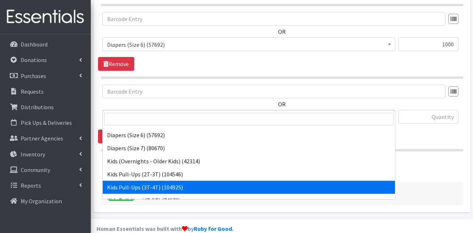
scroll to position [182, 0]
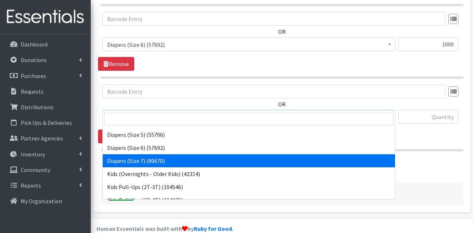
select select "13423"
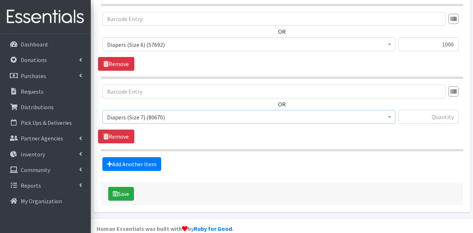
click at [420, 112] on div at bounding box center [428, 120] width 60 height 20
click at [429, 110] on input "text" at bounding box center [428, 117] width 60 height 14
type input "100"
click at [156, 145] on fieldset "Items in this distribution OR Adult Briefs (Large) (168659) Adult Briefs (Mediu…" at bounding box center [282, 9] width 362 height 323
click at [145, 157] on link "Add Another Item" at bounding box center [131, 164] width 59 height 14
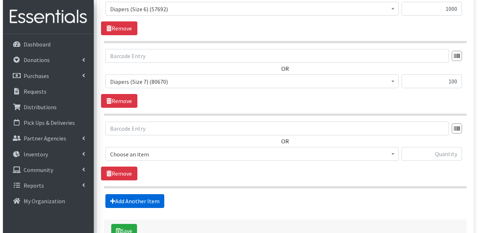
scroll to position [517, 0]
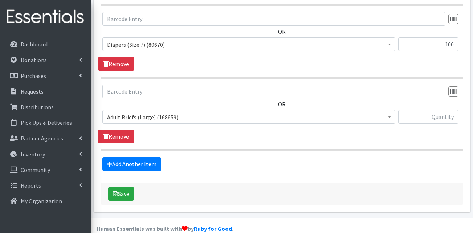
click at [147, 112] on span "Adult Briefs (Large) (168659)" at bounding box center [249, 117] width 284 height 10
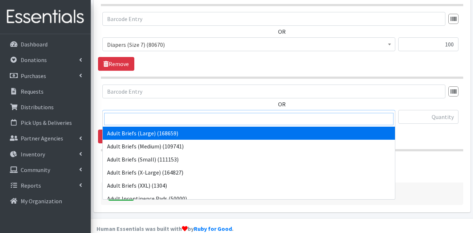
click at [145, 120] on input "search" at bounding box center [248, 119] width 289 height 12
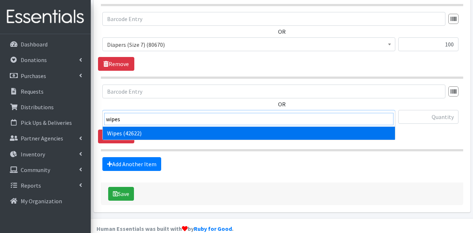
type input "wipes"
select select "13405"
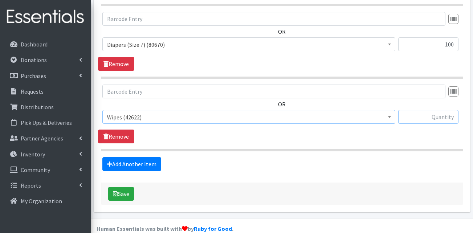
click at [429, 110] on input "text" at bounding box center [428, 117] width 60 height 14
type input "72"
click at [127, 187] on button "Save" at bounding box center [121, 194] width 26 height 14
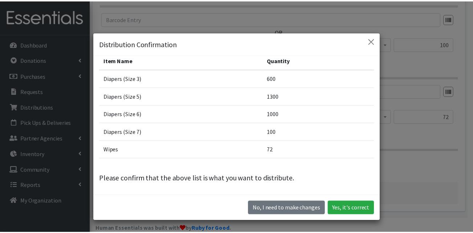
scroll to position [38, 0]
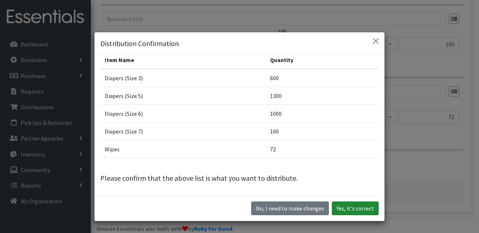
click at [343, 204] on button "Yes, it's correct" at bounding box center [355, 209] width 47 height 14
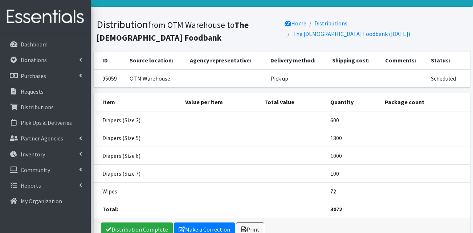
scroll to position [73, 0]
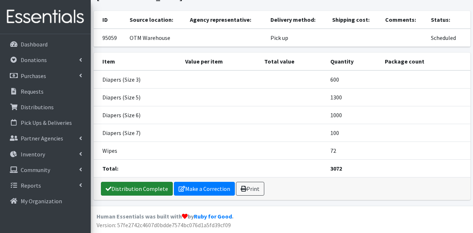
click at [139, 188] on link "Distribution Complete" at bounding box center [137, 189] width 72 height 14
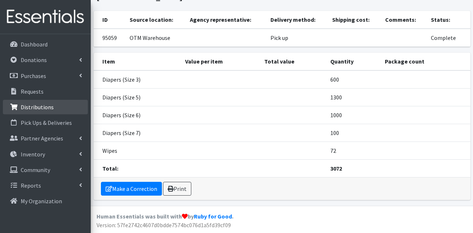
click at [35, 108] on p "Distributions" at bounding box center [37, 107] width 33 height 7
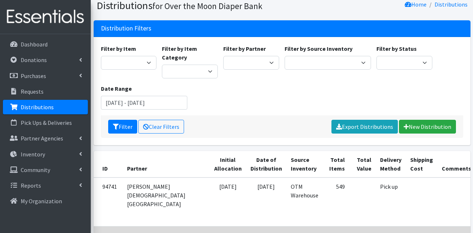
scroll to position [145, 0]
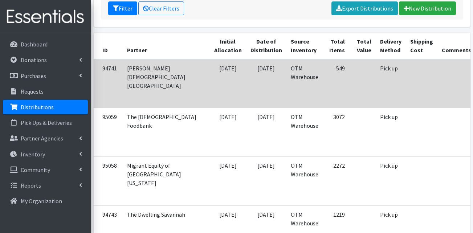
click at [376, 97] on td "Pick up" at bounding box center [391, 83] width 30 height 49
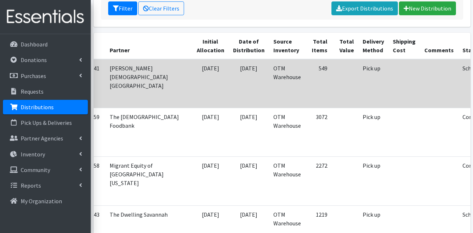
scroll to position [0, 29]
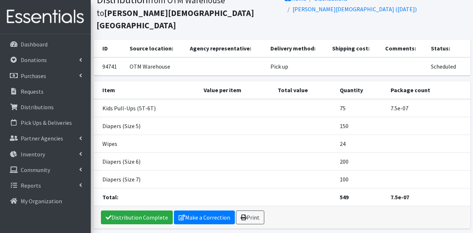
scroll to position [49, 0]
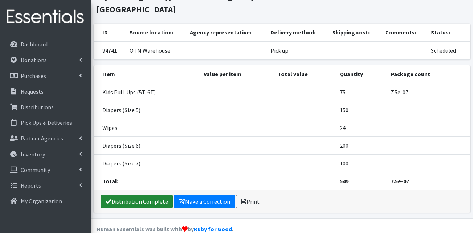
click at [131, 195] on link "Distribution Complete" at bounding box center [137, 202] width 72 height 14
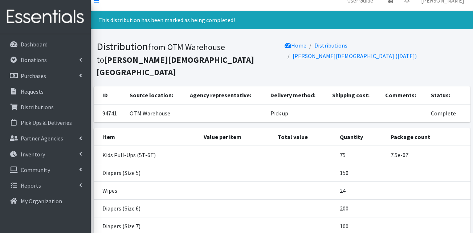
scroll to position [0, 0]
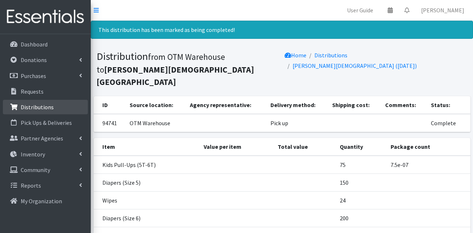
click at [32, 108] on p "Distributions" at bounding box center [37, 107] width 33 height 7
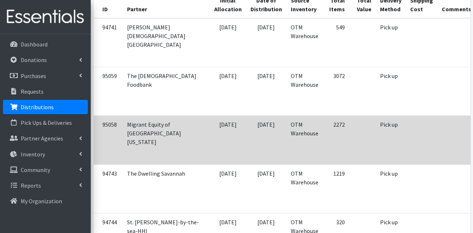
scroll to position [218, 0]
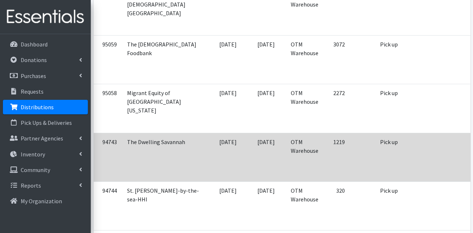
click at [438, 154] on td at bounding box center [457, 157] width 38 height 49
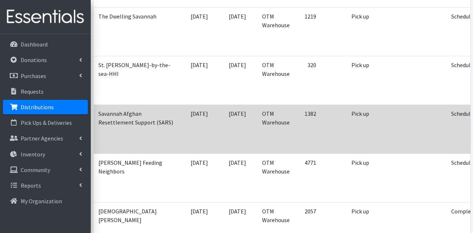
scroll to position [327, 0]
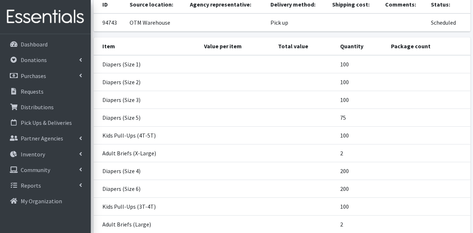
scroll to position [182, 0]
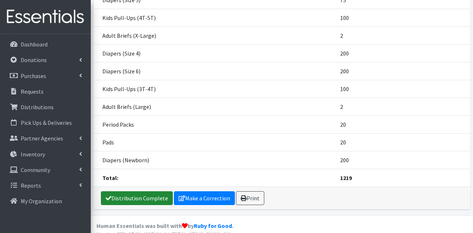
click at [136, 198] on link "Distribution Complete" at bounding box center [137, 198] width 72 height 14
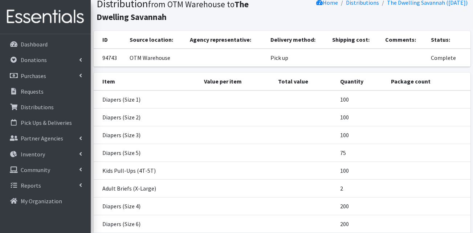
scroll to position [0, 0]
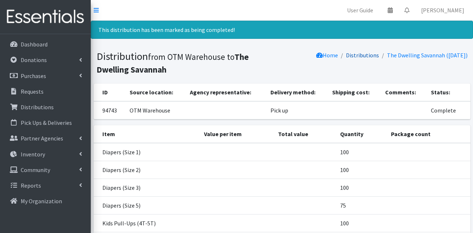
click at [356, 56] on link "Distributions" at bounding box center [362, 55] width 33 height 7
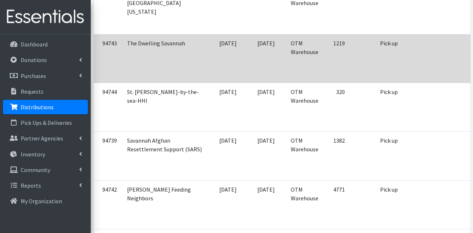
scroll to position [327, 0]
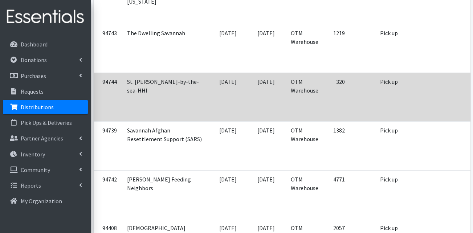
click at [438, 105] on td at bounding box center [457, 97] width 38 height 49
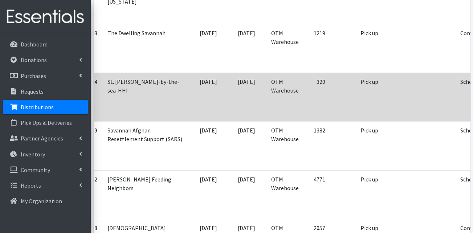
scroll to position [0, 29]
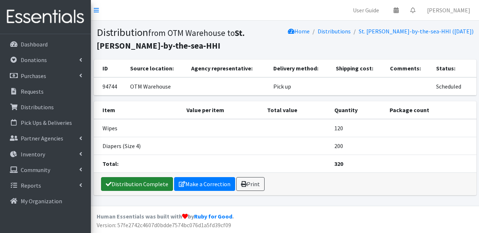
click at [121, 183] on link "Distribution Complete" at bounding box center [137, 184] width 72 height 14
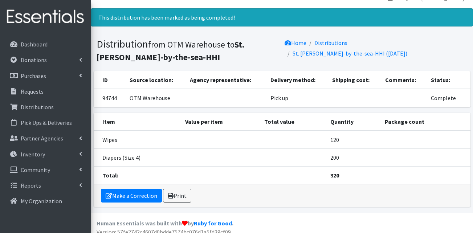
scroll to position [19, 0]
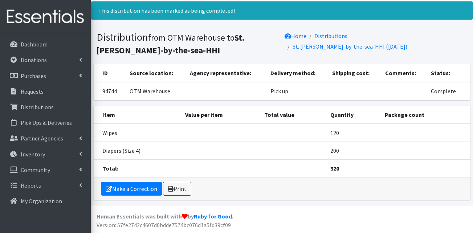
click at [344, 40] on li "Distributions" at bounding box center [327, 36] width 41 height 11
click at [344, 37] on link "Distributions" at bounding box center [331, 35] width 33 height 7
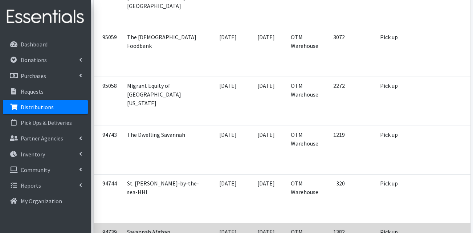
scroll to position [363, 0]
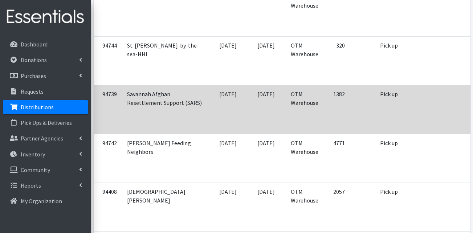
click at [406, 118] on td at bounding box center [422, 109] width 32 height 49
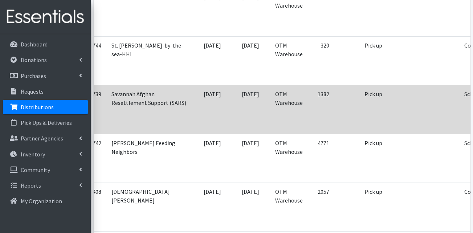
scroll to position [0, 29]
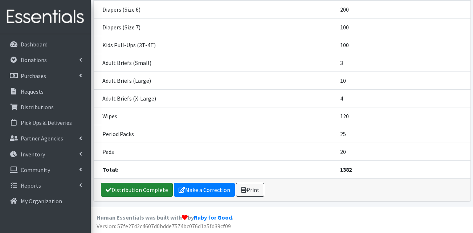
scroll to position [191, 0]
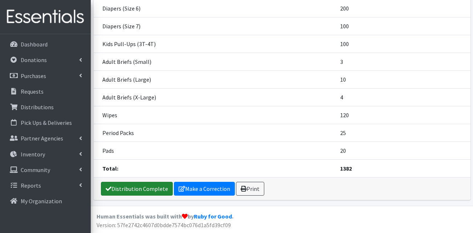
click at [139, 185] on link "Distribution Complete" at bounding box center [137, 189] width 72 height 14
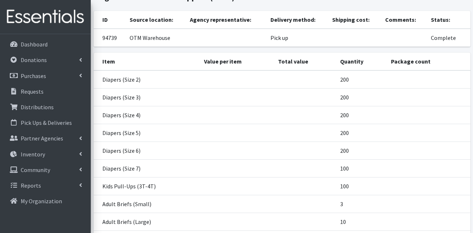
scroll to position [36, 0]
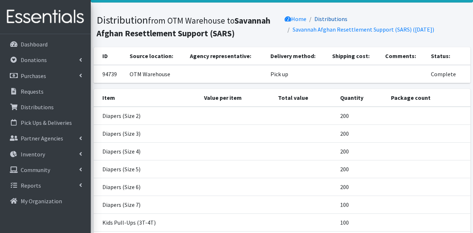
click at [332, 17] on link "Distributions" at bounding box center [331, 18] width 33 height 7
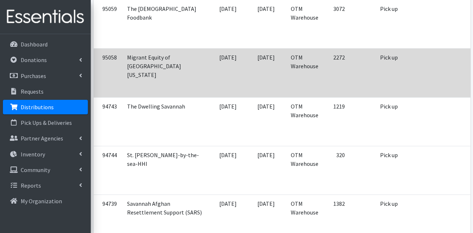
scroll to position [363, 0]
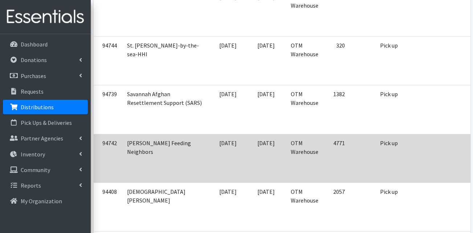
click at [406, 147] on td at bounding box center [422, 158] width 32 height 49
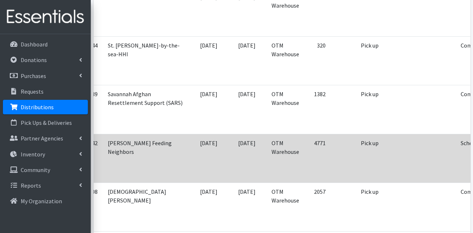
scroll to position [0, 29]
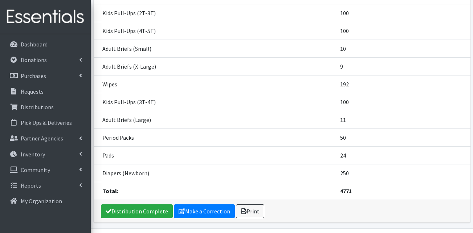
scroll to position [262, 0]
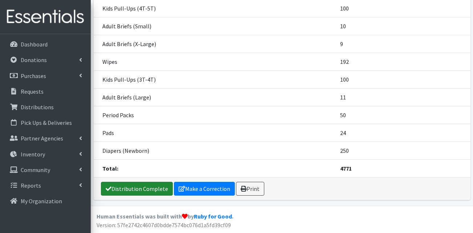
click at [147, 188] on link "Distribution Complete" at bounding box center [137, 189] width 72 height 14
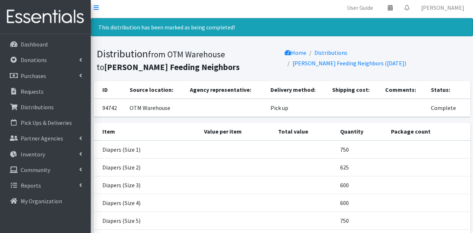
scroll to position [0, 0]
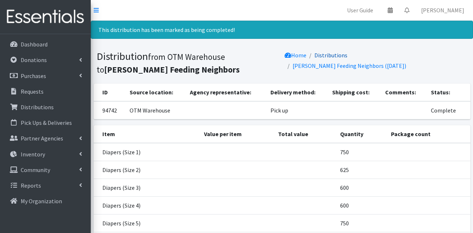
click at [339, 57] on link "Distributions" at bounding box center [331, 55] width 33 height 7
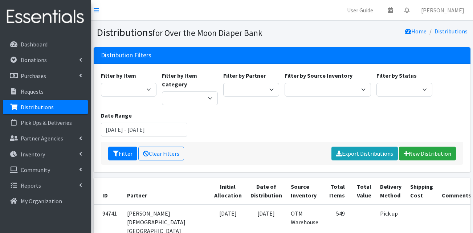
click at [268, 130] on div "Filter by Item Adult Briefs (Large) Adult Briefs (Medium) Adult Briefs (Small) …" at bounding box center [282, 106] width 368 height 71
click at [412, 150] on link "New Distribution" at bounding box center [427, 154] width 57 height 14
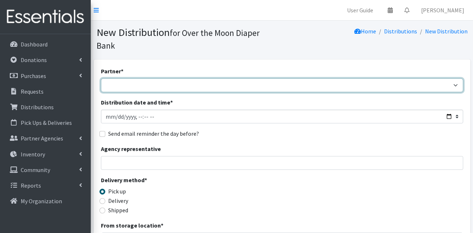
drag, startPoint x: 180, startPoint y: 72, endPoint x: 183, endPoint y: 76, distance: 5.4
click at [180, 78] on select "AHJ Library System Amerigroup Back To School Event CCC [PERSON_NAME] Lighthouse…" at bounding box center [282, 85] width 362 height 14
select select "7310"
click at [101, 78] on select "AHJ Library System Amerigroup Back To School Event CCC [PERSON_NAME] Lighthouse…" at bounding box center [282, 85] width 362 height 14
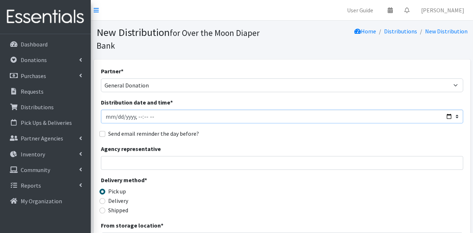
click at [118, 110] on input "Distribution date and time *" at bounding box center [282, 117] width 362 height 14
click at [143, 110] on input "Distribution date and time *" at bounding box center [282, 117] width 362 height 14
click at [153, 110] on input "Distribution date and time *" at bounding box center [282, 117] width 362 height 14
type input "[DATE]T11:00"
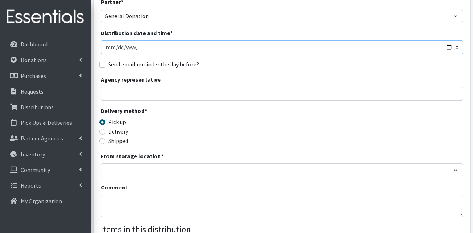
scroll to position [73, 0]
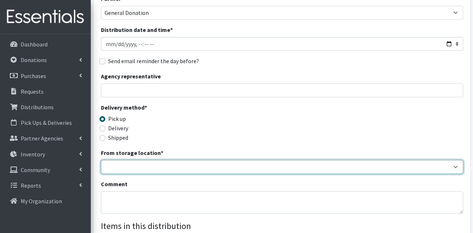
drag, startPoint x: 146, startPoint y: 152, endPoint x: 145, endPoint y: 162, distance: 10.2
click at [146, 160] on select "OTM Warehouse" at bounding box center [282, 167] width 362 height 14
select select "385"
click at [101, 160] on select "OTM Warehouse" at bounding box center [282, 167] width 362 height 14
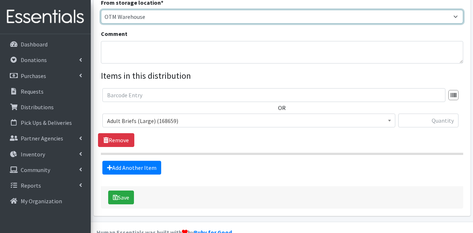
scroll to position [227, 0]
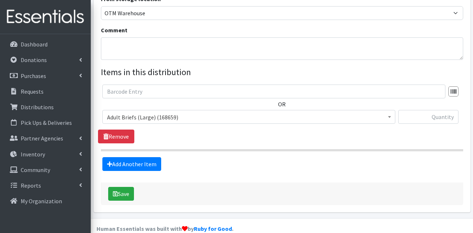
click at [167, 112] on span "Adult Briefs (Large) (168659)" at bounding box center [249, 117] width 284 height 10
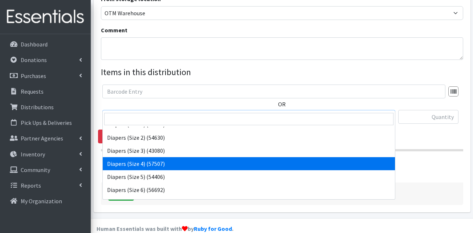
scroll to position [145, 0]
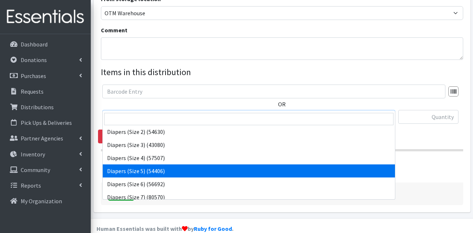
select select "13389"
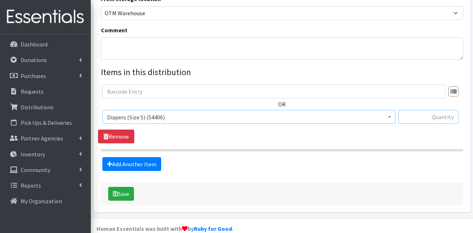
click at [429, 110] on input "text" at bounding box center [428, 117] width 60 height 14
type input "2"
click at [439, 110] on input "text" at bounding box center [428, 117] width 60 height 14
type input "300"
drag, startPoint x: 381, startPoint y: 170, endPoint x: 227, endPoint y: 151, distance: 155.1
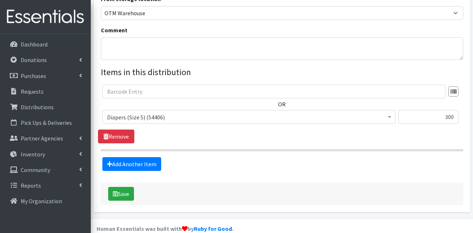
click at [381, 183] on div "Save" at bounding box center [282, 194] width 362 height 23
click at [146, 157] on link "Add Another Item" at bounding box center [131, 164] width 59 height 14
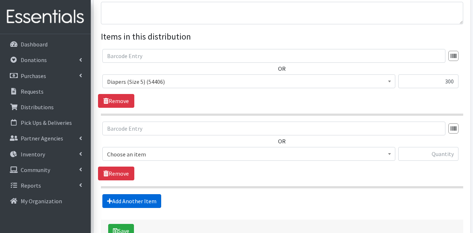
scroll to position [299, 0]
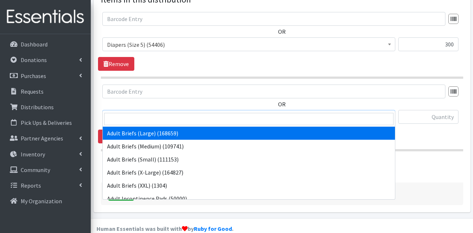
click at [141, 112] on span "Adult Briefs (Large) (168659)" at bounding box center [249, 117] width 284 height 10
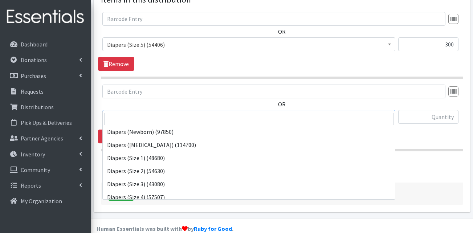
scroll to position [109, 0]
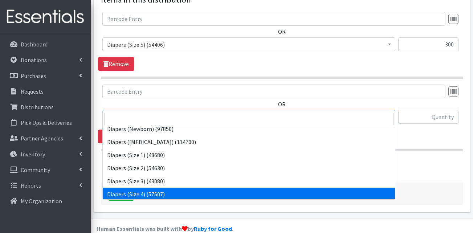
select select "13416"
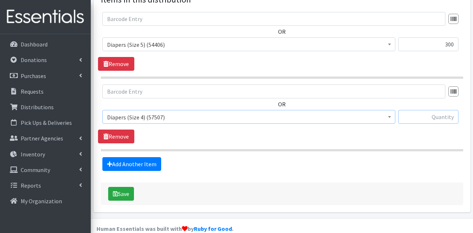
click at [438, 110] on input "text" at bounding box center [428, 117] width 60 height 14
click at [427, 110] on input "text" at bounding box center [428, 117] width 60 height 14
type input "800"
click at [424, 157] on div "Add Another Item" at bounding box center [282, 164] width 368 height 14
click at [136, 157] on link "Add Another Item" at bounding box center [131, 164] width 59 height 14
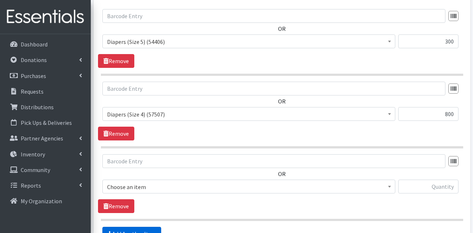
scroll to position [372, 0]
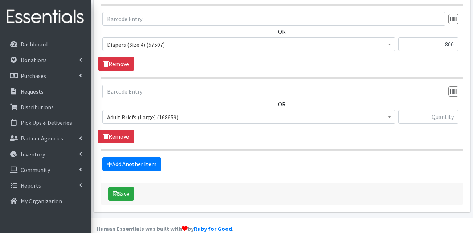
click at [153, 112] on span "Adult Briefs (Large) (168659)" at bounding box center [249, 117] width 284 height 10
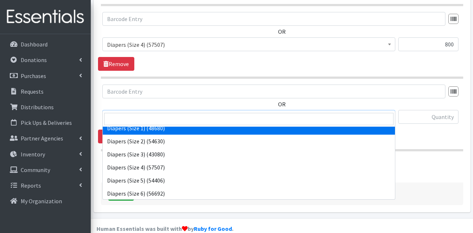
scroll to position [145, 0]
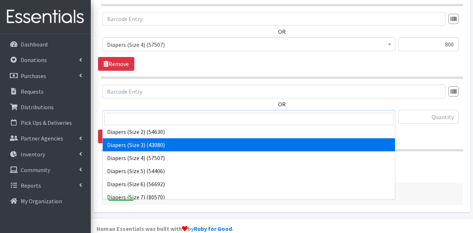
select select "13422"
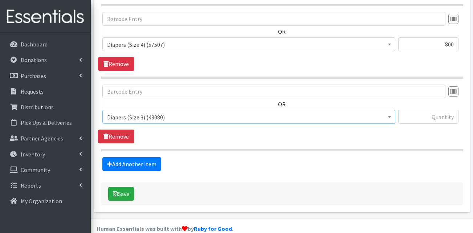
click at [314, 134] on section "OR Adult Briefs (Large) (168659) Adult Briefs (Medium) (109741) Adult Briefs (S…" at bounding box center [282, 118] width 362 height 67
click at [436, 110] on input "text" at bounding box center [428, 117] width 60 height 14
drag, startPoint x: 226, startPoint y: 171, endPoint x: 254, endPoint y: 162, distance: 29.4
click at [227, 183] on div "Save" at bounding box center [282, 194] width 362 height 23
click at [433, 110] on input "text" at bounding box center [428, 117] width 60 height 14
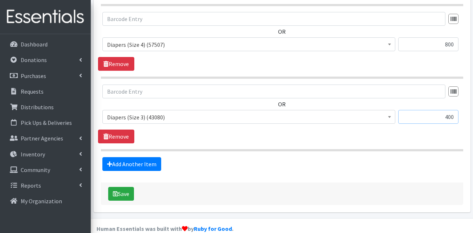
type input "400"
click at [409, 157] on div "Add Another Item" at bounding box center [282, 164] width 368 height 14
click at [134, 187] on button "Save" at bounding box center [121, 194] width 26 height 14
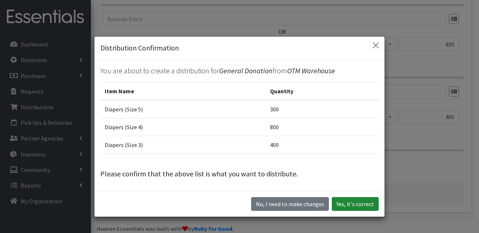
click at [362, 204] on button "Yes, it's correct" at bounding box center [355, 204] width 47 height 14
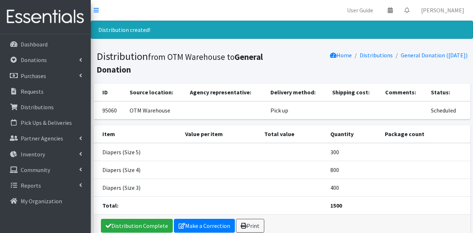
scroll to position [37, 0]
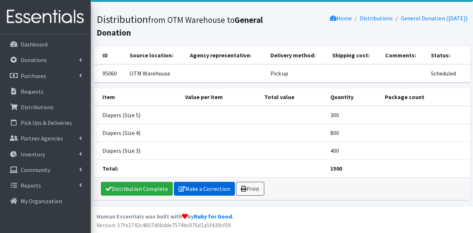
click at [202, 192] on link "Make a Correction" at bounding box center [204, 189] width 61 height 14
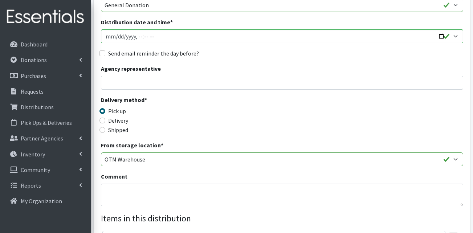
scroll to position [145, 0]
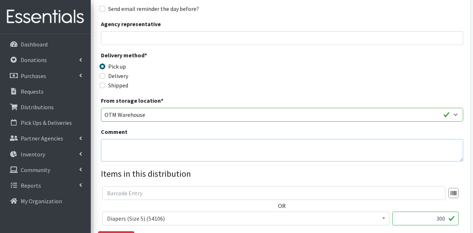
click at [160, 154] on textarea "Comment" at bounding box center [282, 150] width 362 height 23
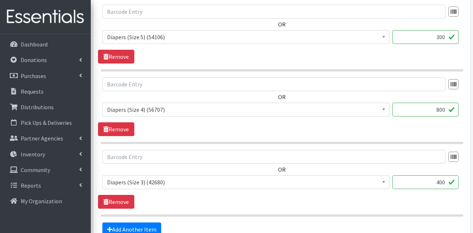
scroll to position [182, 0]
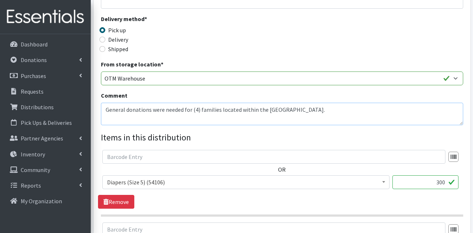
click at [197, 110] on textarea "General donations were needed for (4) families located within the [GEOGRAPHIC_D…" at bounding box center [282, 114] width 362 height 23
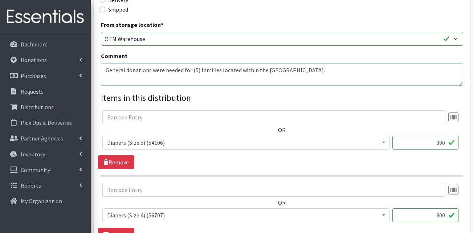
scroll to position [363, 0]
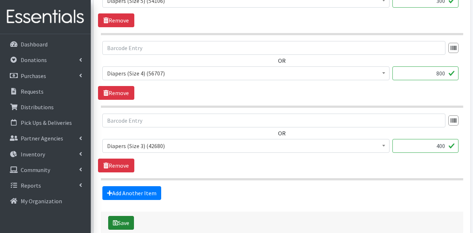
type textarea "General donations were needed for (5) families located within the [GEOGRAPHIC_D…"
click at [127, 217] on button "Save" at bounding box center [121, 223] width 26 height 14
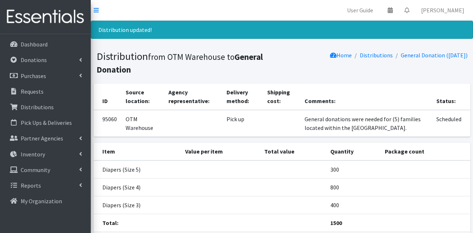
scroll to position [54, 0]
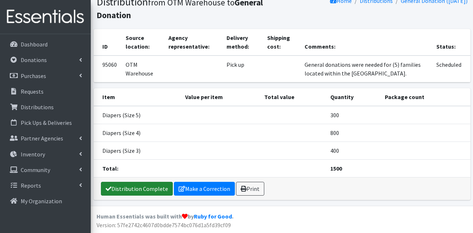
click at [142, 192] on link "Distribution Complete" at bounding box center [137, 189] width 72 height 14
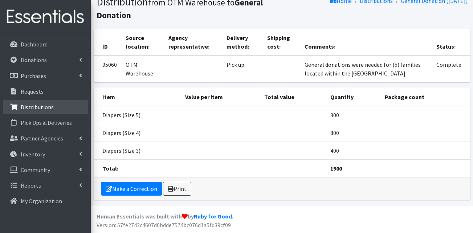
click at [37, 103] on link "Distributions" at bounding box center [45, 107] width 85 height 15
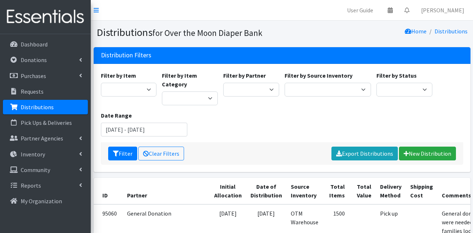
click at [247, 135] on div "Filter by Item Adult Briefs (Large) Adult Briefs (Medium) Adult Briefs (Small) …" at bounding box center [282, 106] width 368 height 71
click at [224, 128] on div "Filter by Item Adult Briefs (Large) Adult Briefs (Medium) Adult Briefs (Small) …" at bounding box center [282, 106] width 368 height 71
click at [226, 3] on nav "User Guide 0 Pick-ups remaining this week View Calendar 0 Requests 0 Partner Ag…" at bounding box center [282, 10] width 382 height 21
click at [150, 15] on nav "User Guide 0 Pick-ups remaining this week View Calendar 0 Requests 0 Partner Ag…" at bounding box center [282, 10] width 382 height 21
